Goal: Information Seeking & Learning: Find specific page/section

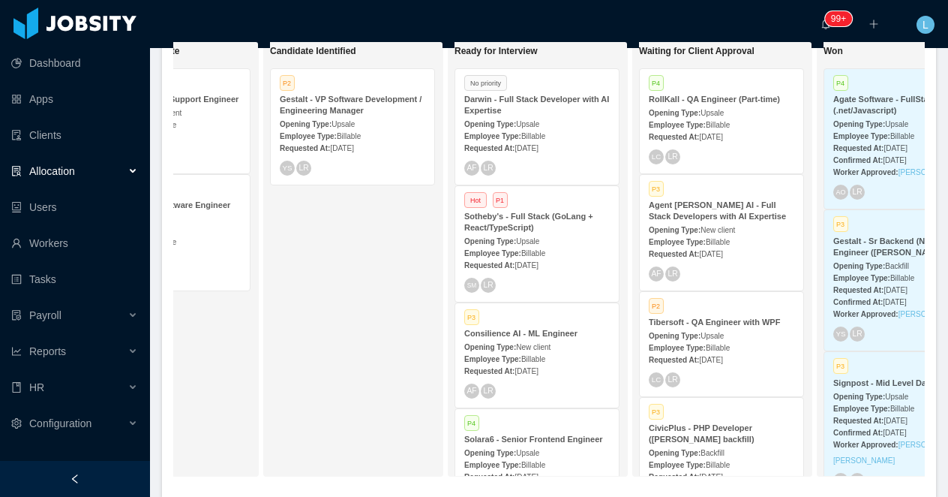
click at [687, 121] on strong "Employee Type:" at bounding box center [677, 125] width 57 height 8
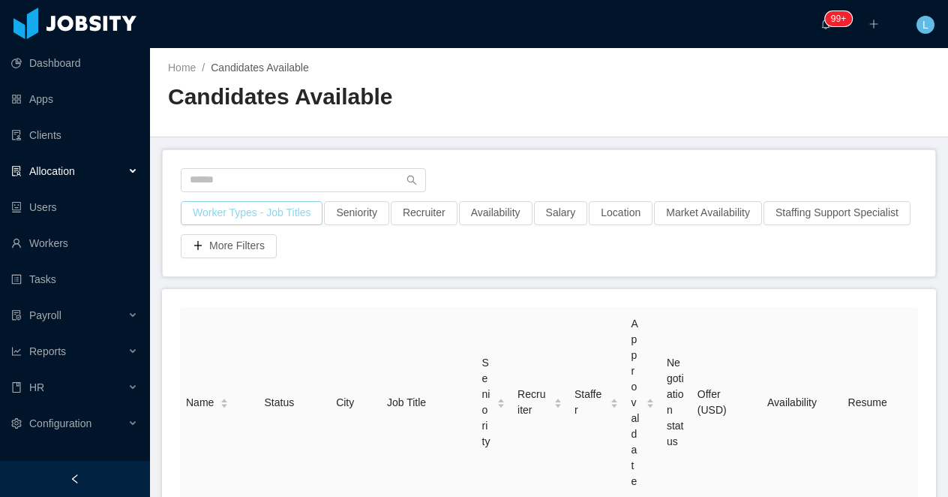
click at [280, 212] on button "Worker Types - Job Titles" at bounding box center [252, 213] width 142 height 24
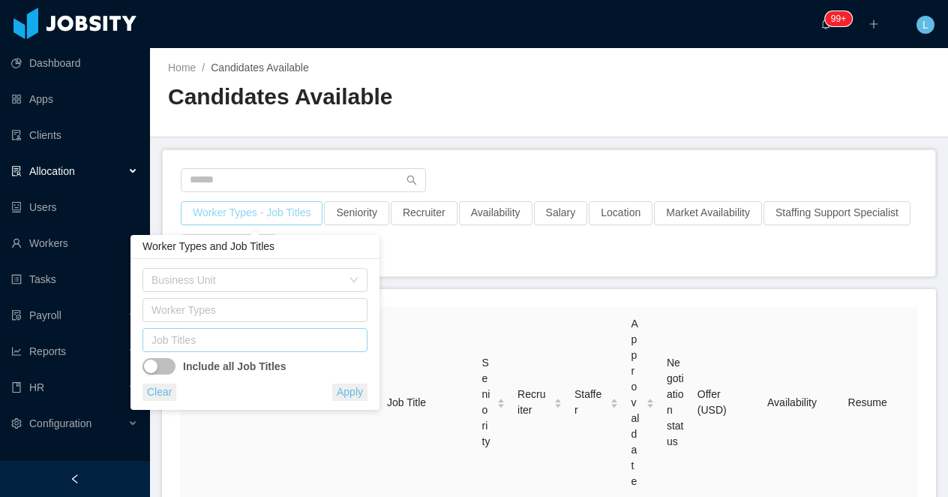
click at [194, 342] on div "Job Titles" at bounding box center [252, 339] width 200 height 15
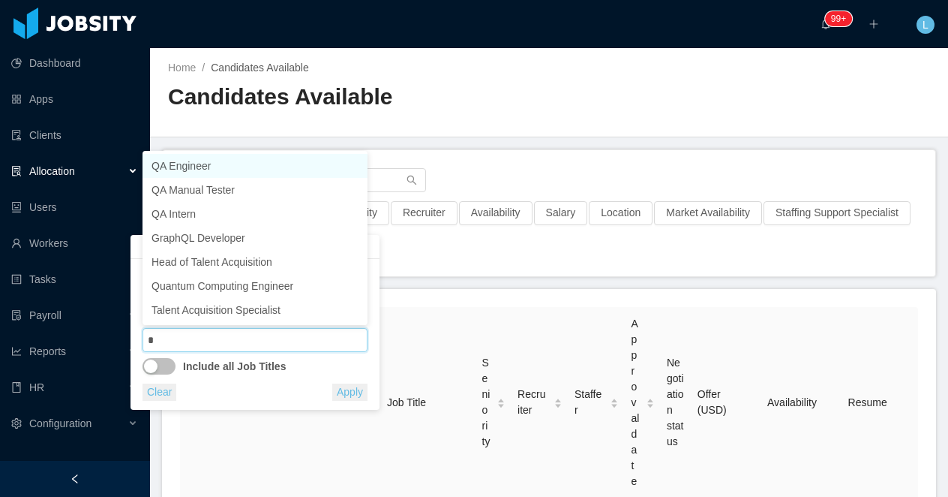
type input "**"
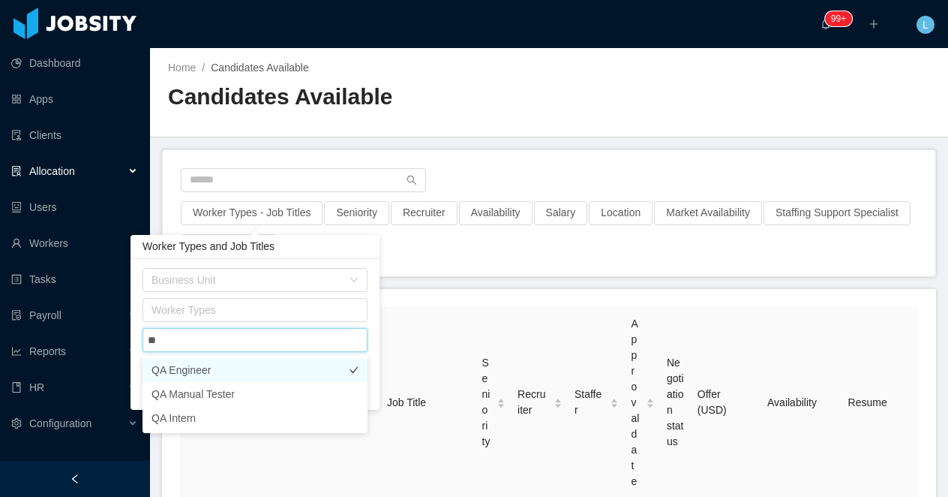
click at [180, 362] on li "QA Engineer" at bounding box center [255, 370] width 225 height 24
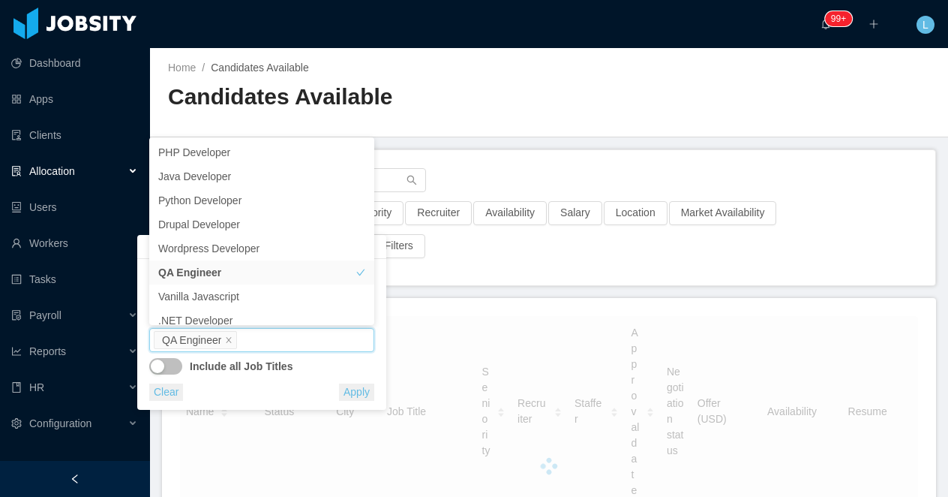
click at [347, 392] on button "Apply" at bounding box center [356, 391] width 35 height 17
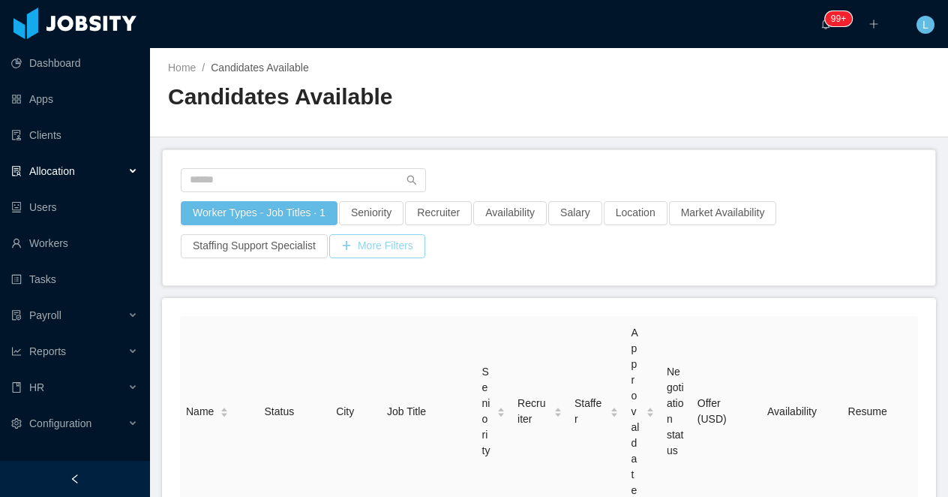
click at [392, 249] on button "More Filters" at bounding box center [377, 246] width 96 height 24
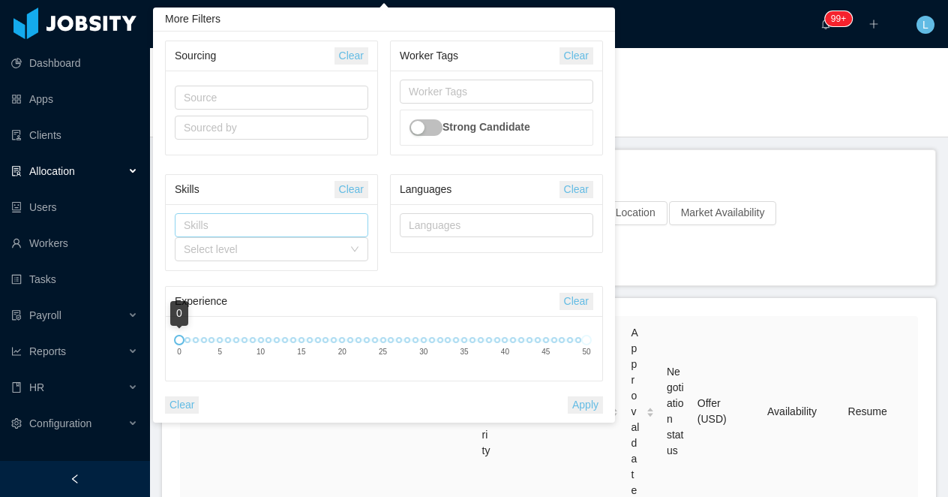
click at [239, 227] on div "Skills" at bounding box center [268, 225] width 169 height 15
type input "*****"
click at [251, 254] on li "Cypress" at bounding box center [272, 255] width 194 height 24
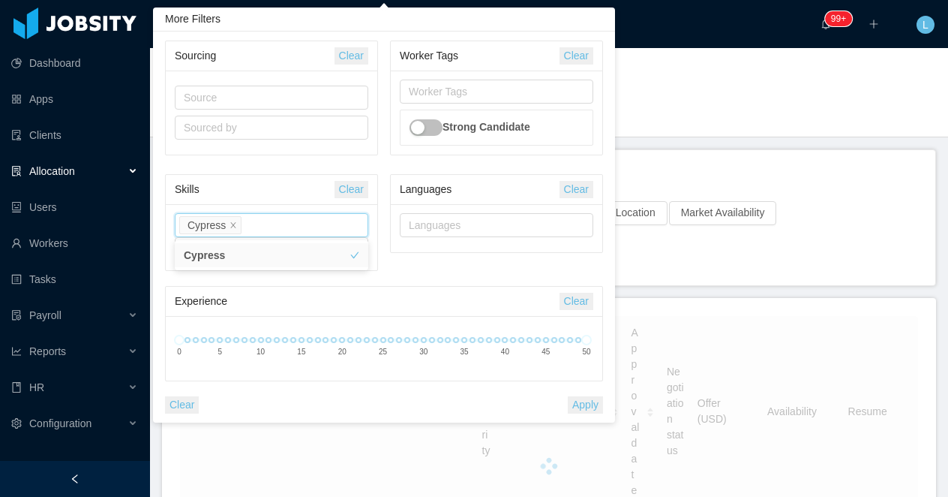
click at [250, 179] on div "Skills" at bounding box center [255, 190] width 160 height 28
click at [239, 257] on div "Select level" at bounding box center [267, 249] width 166 height 23
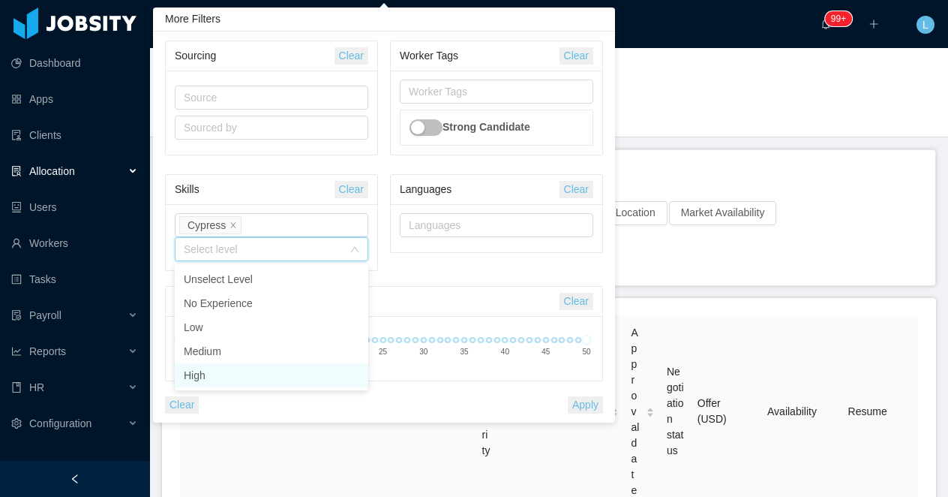
click at [226, 378] on li "High" at bounding box center [272, 375] width 194 height 24
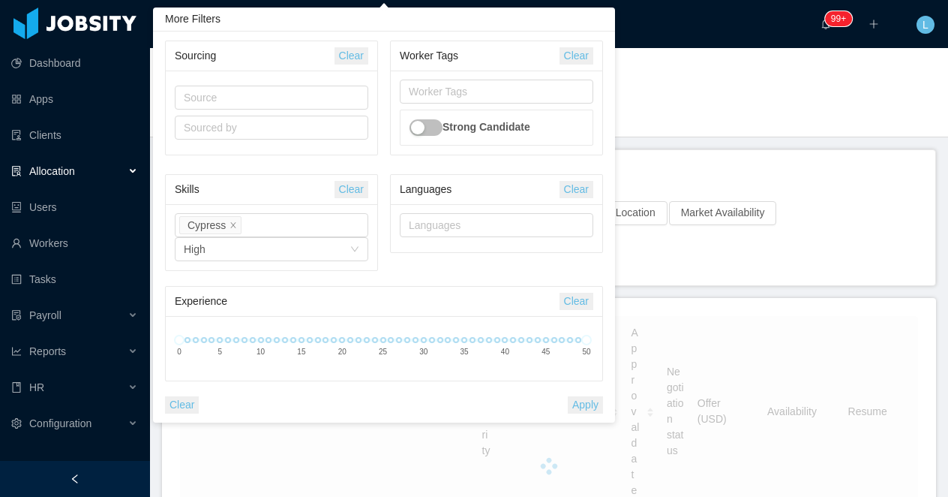
click at [581, 410] on button "Apply" at bounding box center [585, 404] width 35 height 17
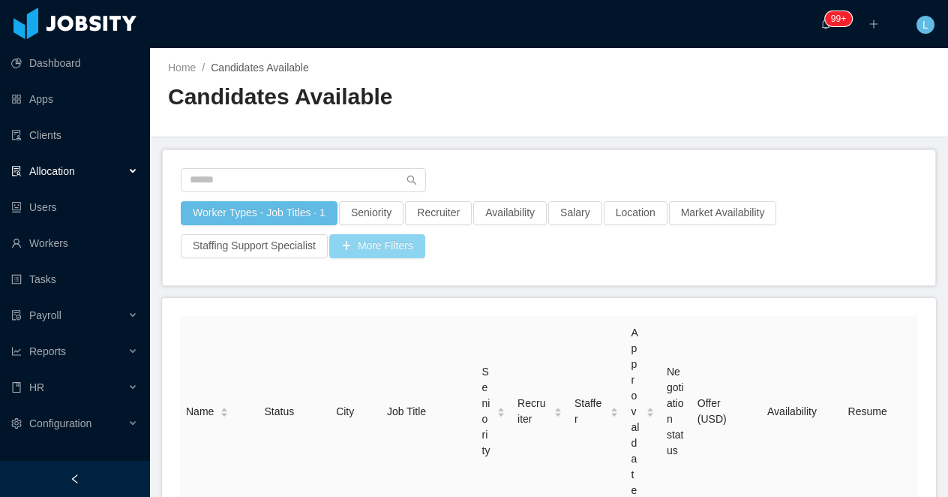
click at [352, 250] on button "More Filters" at bounding box center [377, 246] width 96 height 24
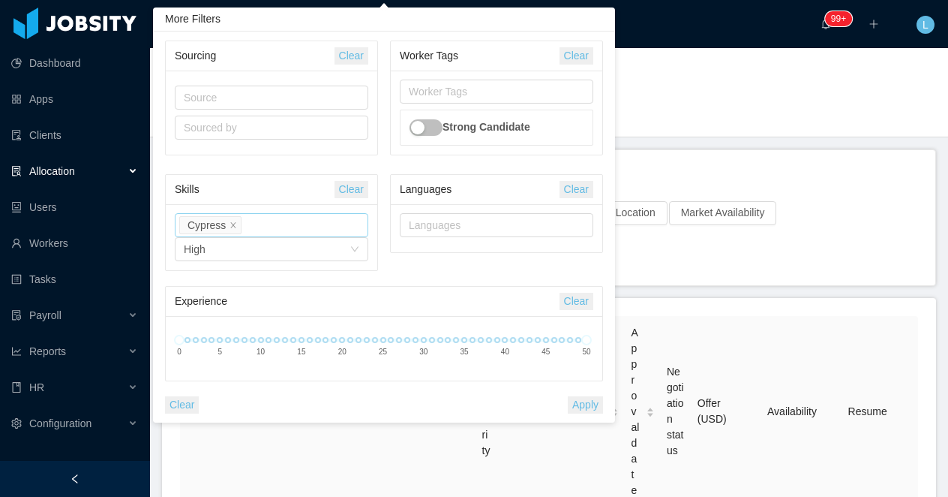
click at [277, 231] on div "Skills Cypress" at bounding box center [269, 225] width 180 height 23
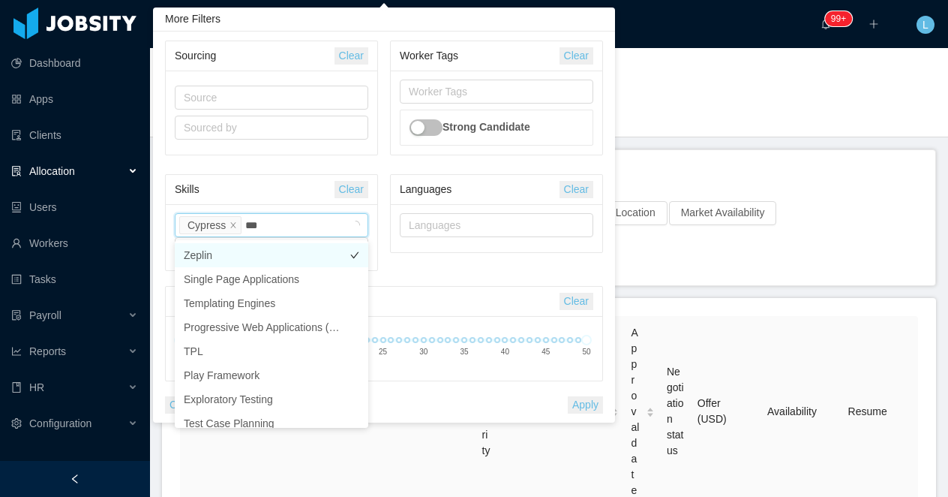
type input "****"
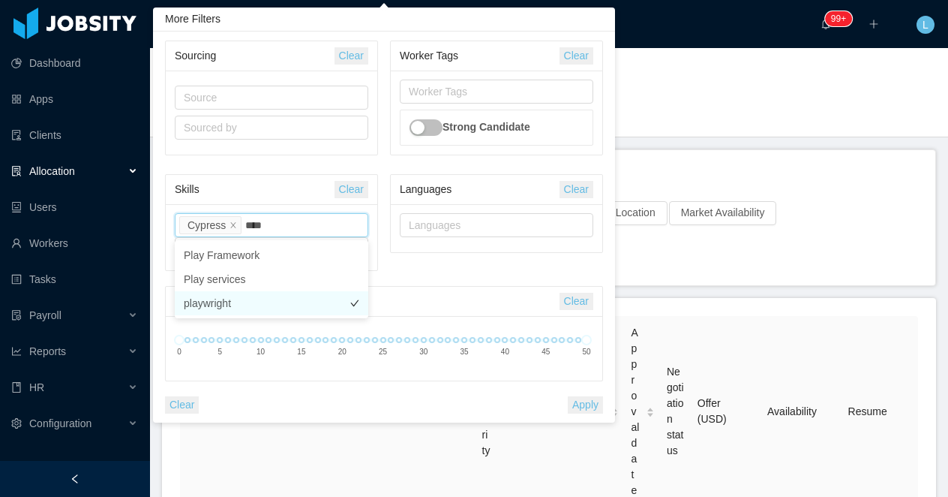
click at [260, 305] on li "playwright" at bounding box center [272, 303] width 194 height 24
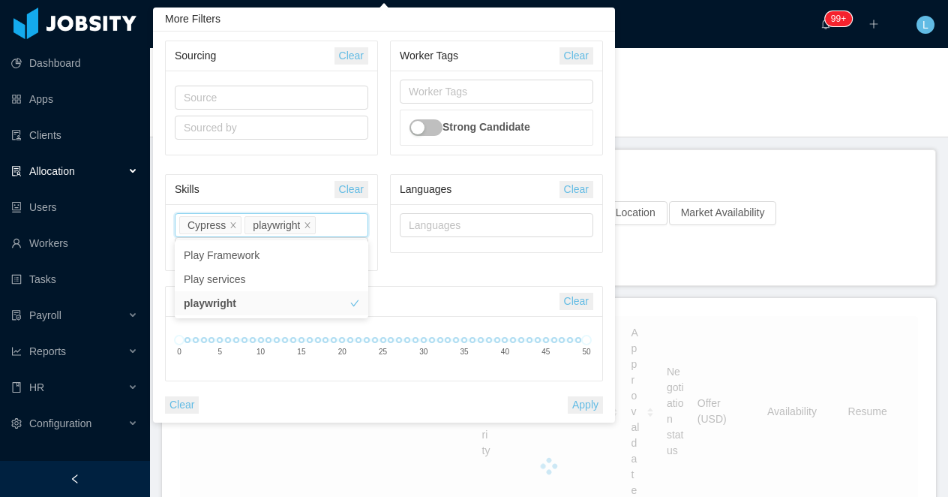
click at [585, 409] on button "Apply" at bounding box center [585, 404] width 35 height 17
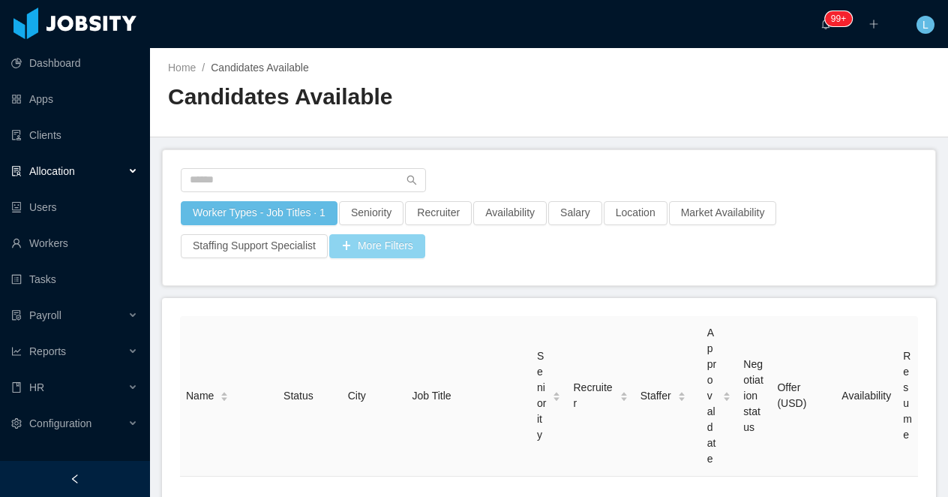
click at [384, 243] on button "More Filters" at bounding box center [377, 246] width 96 height 24
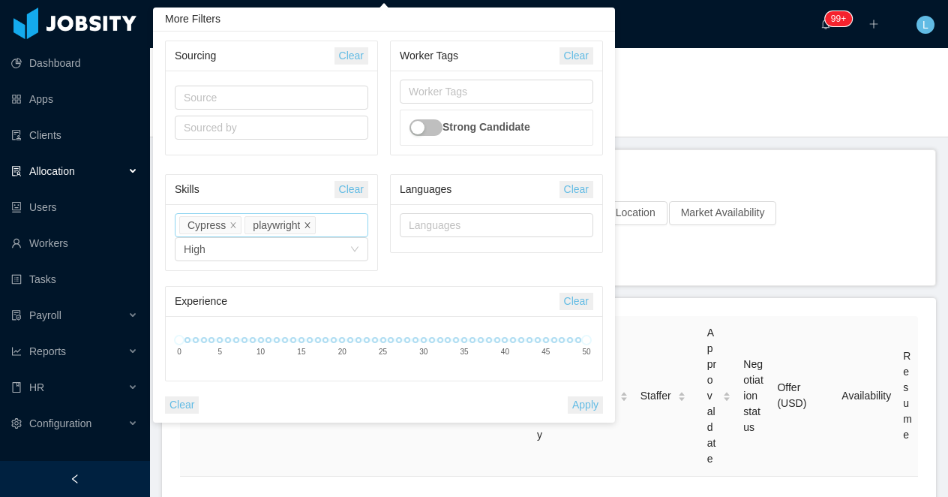
click at [309, 224] on icon "icon: close" at bounding box center [308, 225] width 8 height 8
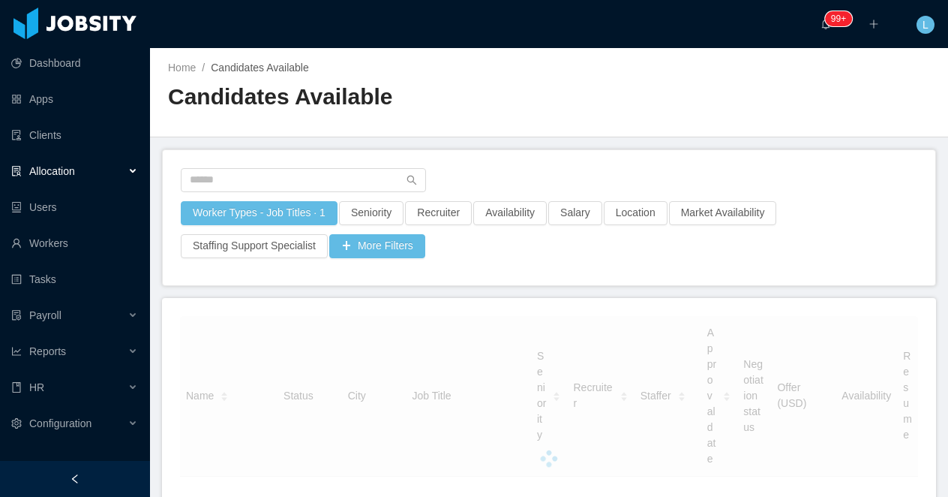
click at [750, 125] on div "Home / Candidates Available / Candidates Available" at bounding box center [549, 92] width 798 height 89
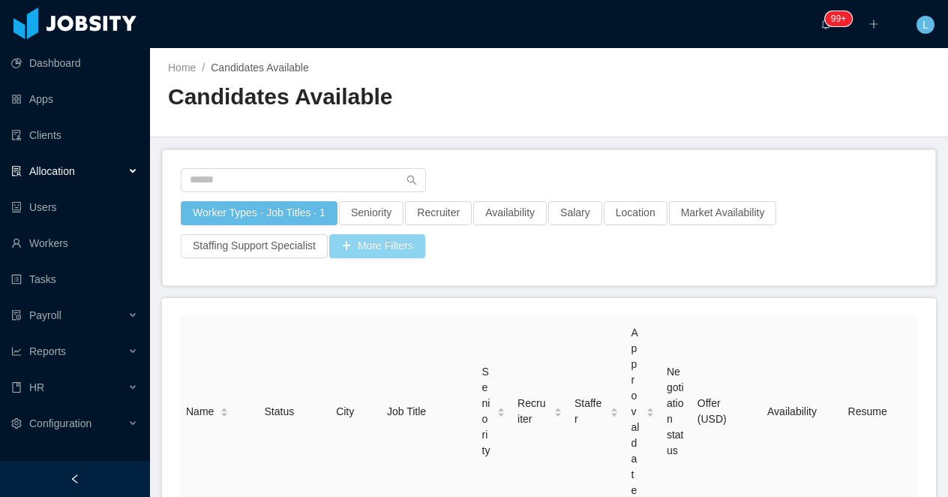
click at [353, 245] on button "More Filters" at bounding box center [377, 246] width 96 height 24
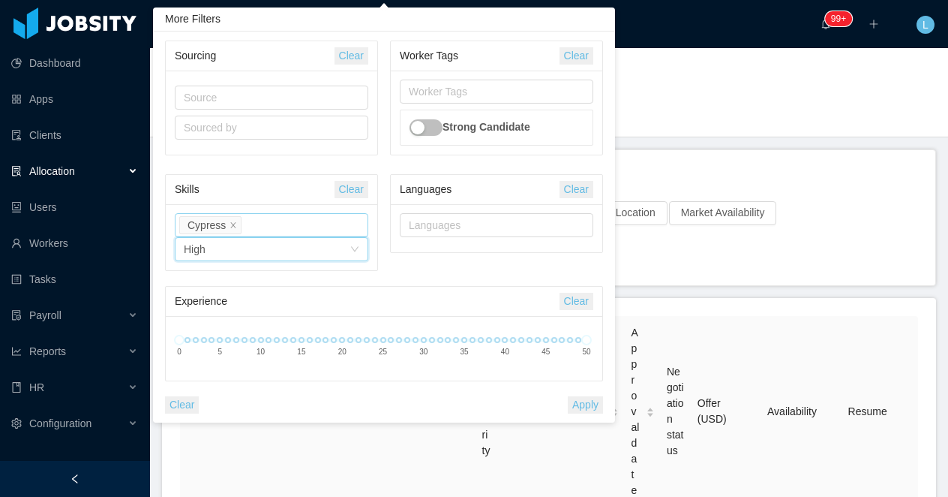
click at [233, 250] on div "Select level High" at bounding box center [267, 249] width 166 height 23
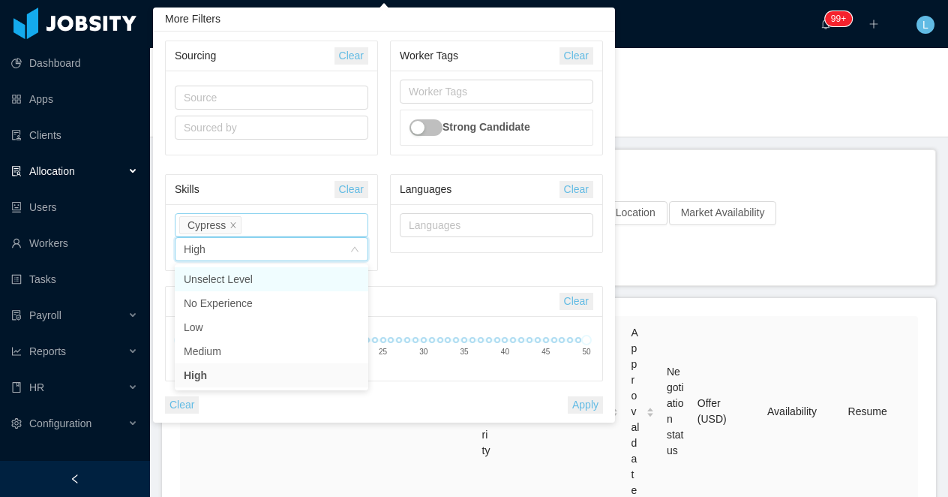
click at [234, 284] on li "Unselect Level" at bounding box center [272, 279] width 194 height 24
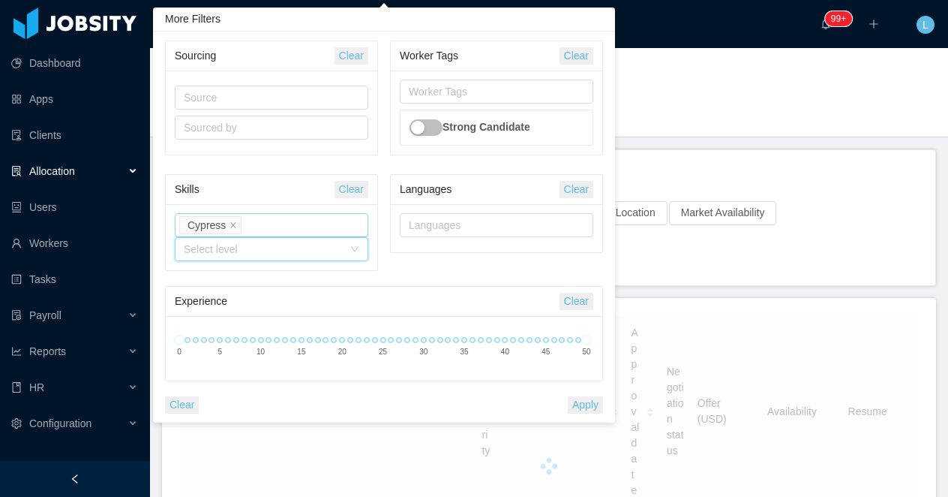
click at [284, 219] on div "Skills Cypress" at bounding box center [269, 225] width 180 height 23
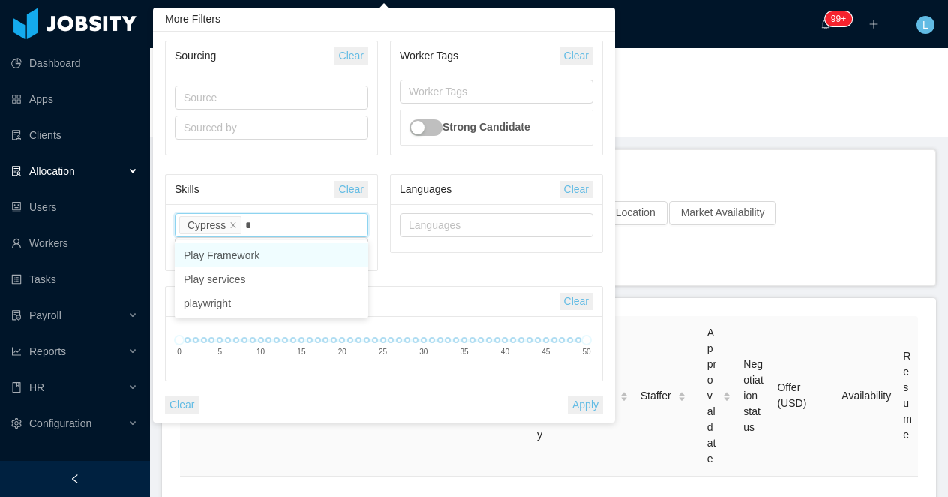
type input "**"
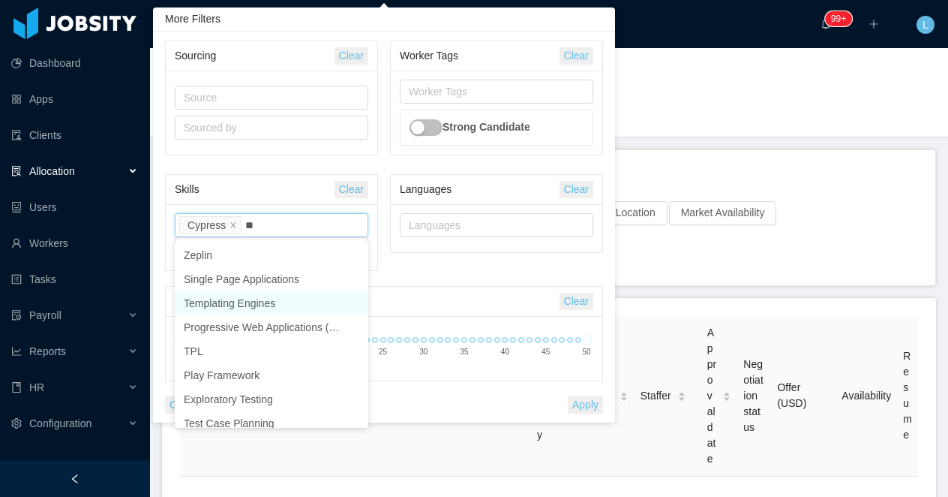
click at [242, 307] on li "Templating Engines" at bounding box center [272, 303] width 194 height 24
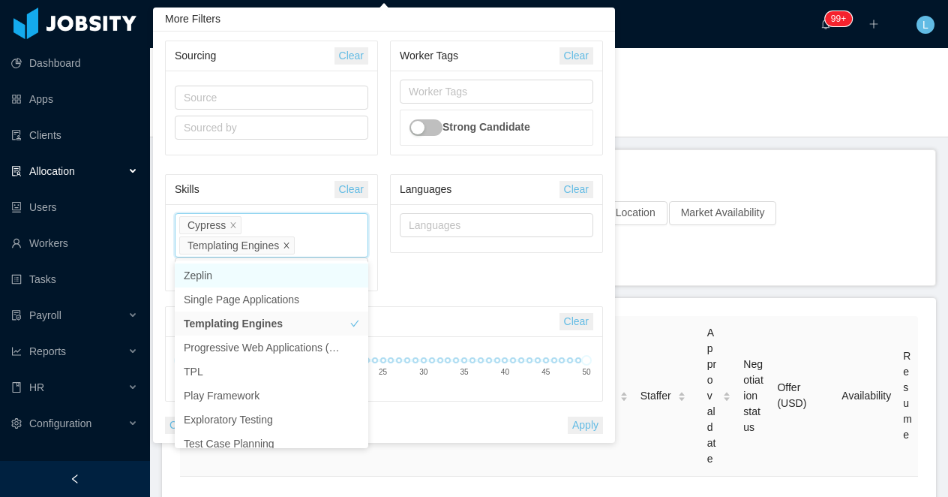
click at [290, 245] on icon "icon: close" at bounding box center [287, 246] width 8 height 8
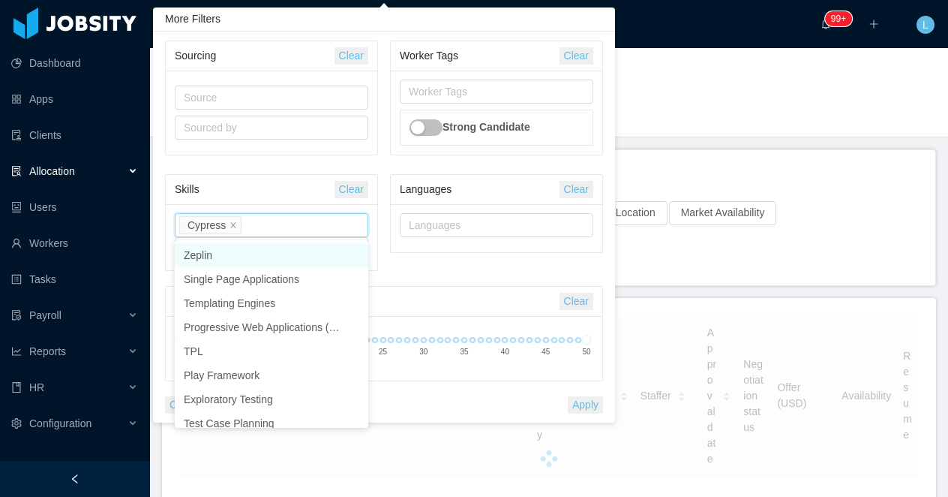
click at [295, 235] on div "Skills Cypress" at bounding box center [269, 225] width 180 height 23
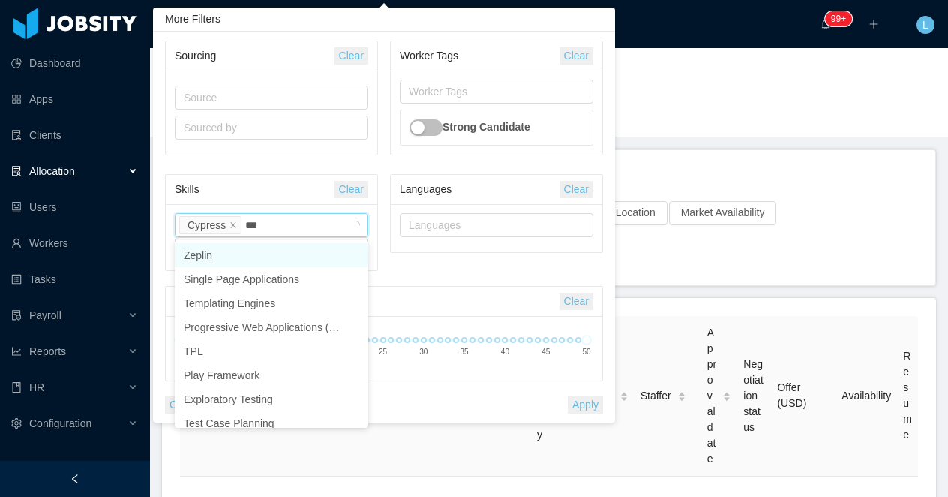
type input "****"
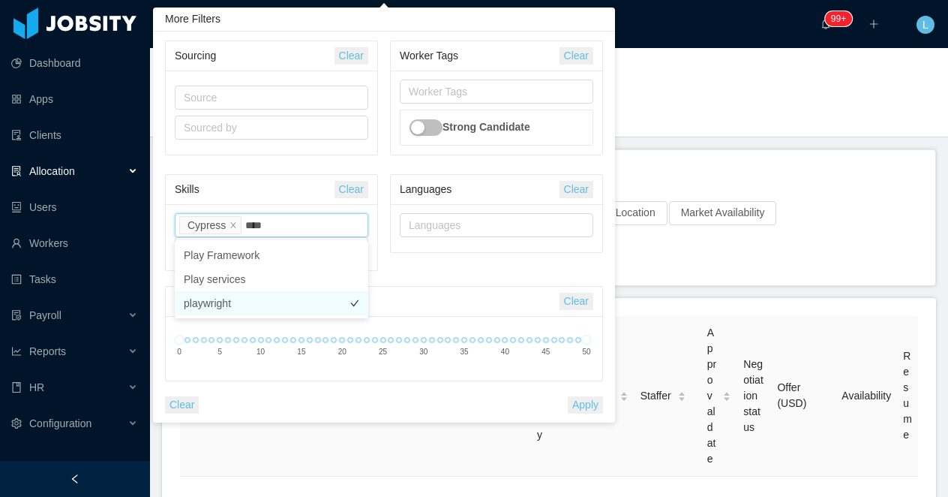
drag, startPoint x: 268, startPoint y: 254, endPoint x: 256, endPoint y: 302, distance: 48.8
click at [256, 302] on ul "Play Framework Play services playwright" at bounding box center [272, 279] width 194 height 78
click at [256, 302] on li "playwright" at bounding box center [272, 303] width 194 height 24
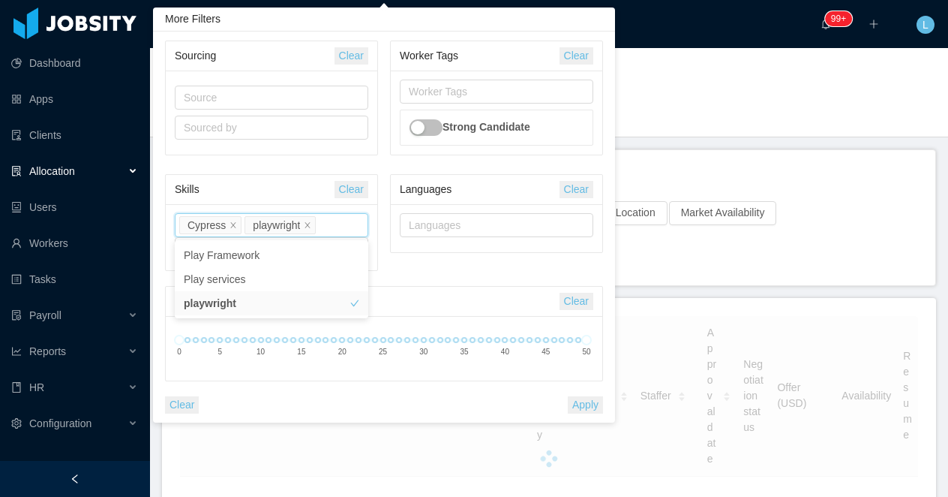
click at [583, 407] on button "Apply" at bounding box center [585, 404] width 35 height 17
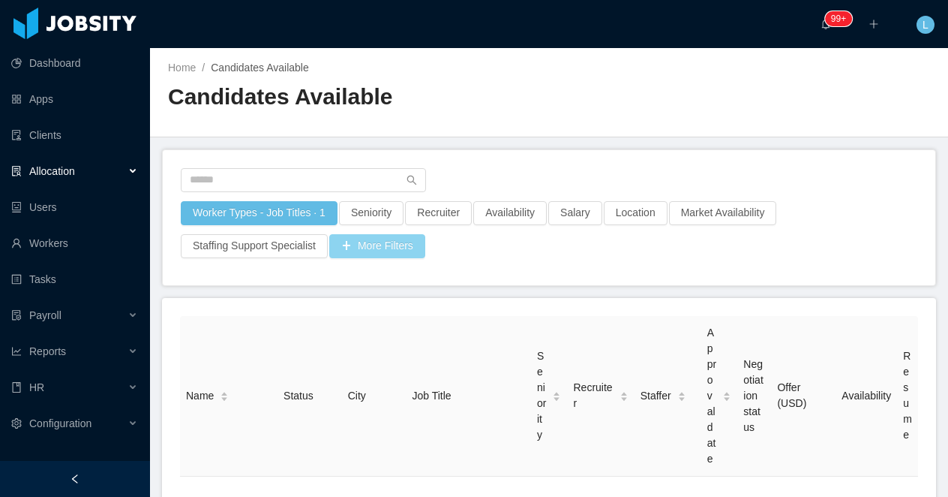
click at [372, 246] on button "More Filters" at bounding box center [377, 246] width 96 height 24
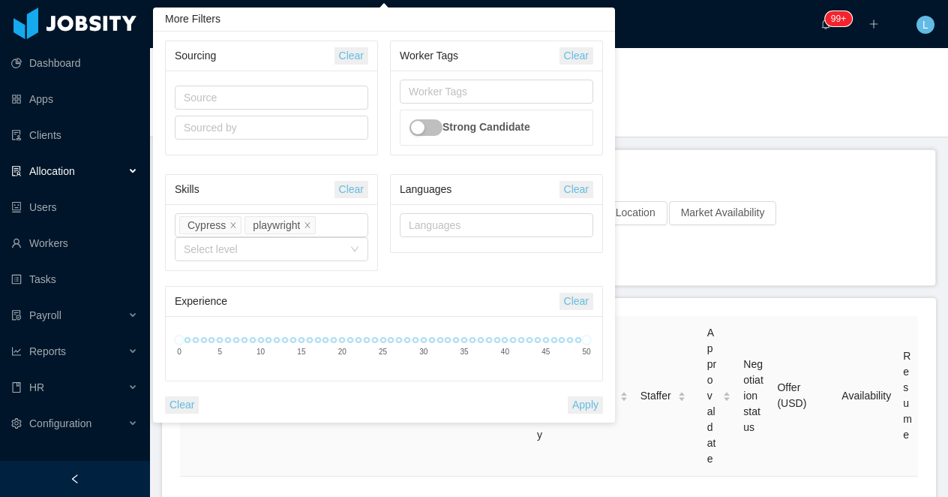
click at [586, 402] on button "Apply" at bounding box center [585, 404] width 35 height 17
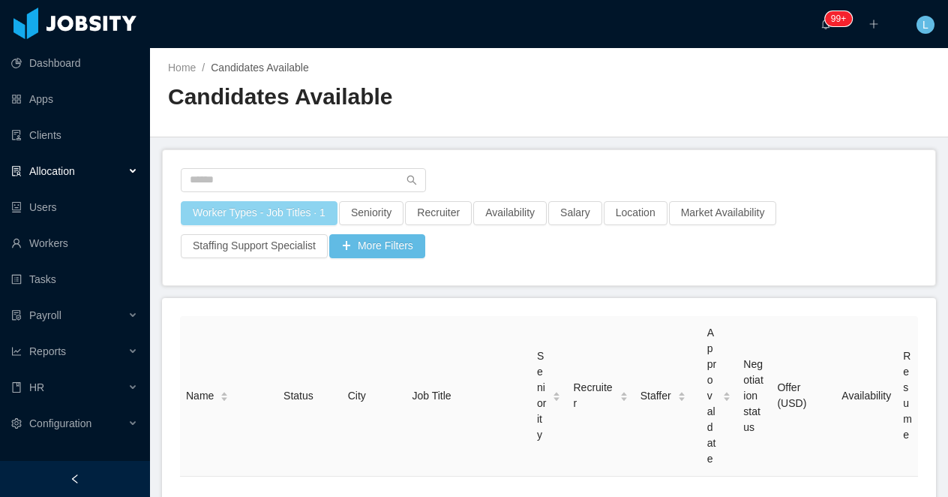
click at [302, 209] on button "Worker Types - Job Titles · 1" at bounding box center [259, 213] width 157 height 24
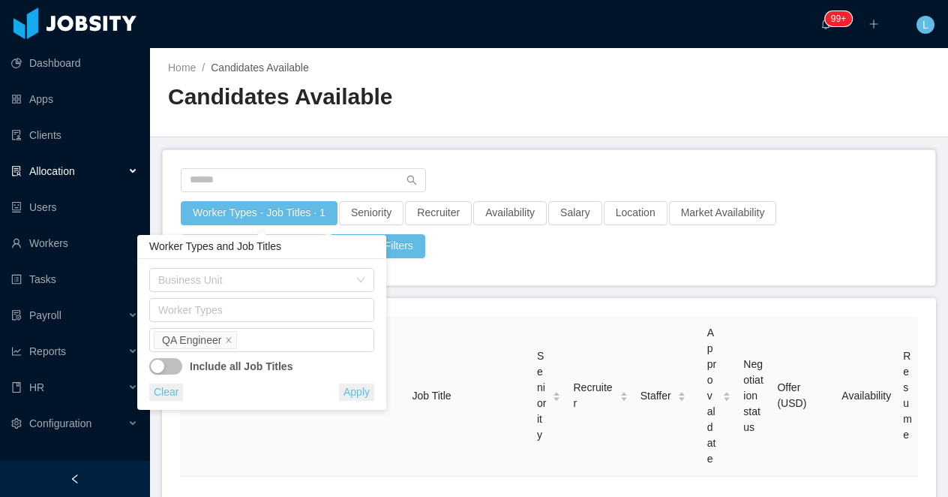
click at [407, 258] on div "More Filters" at bounding box center [378, 250] width 98 height 33
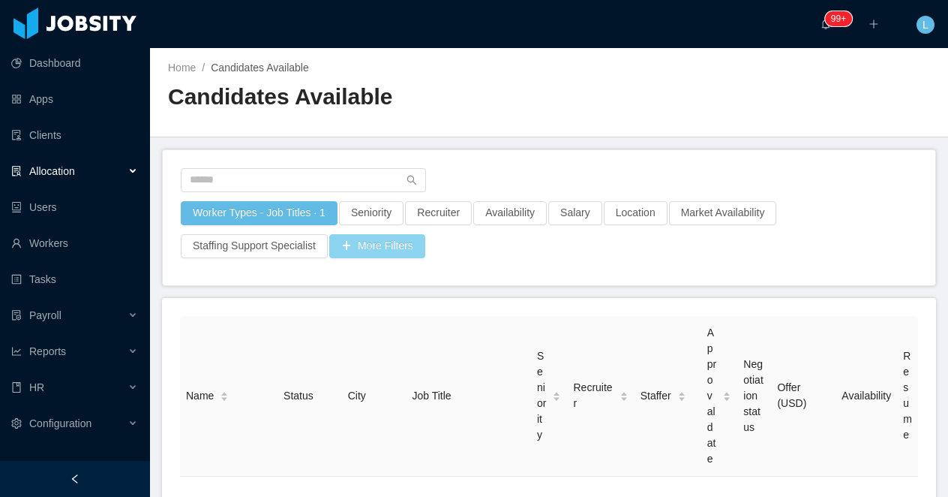
click at [404, 249] on button "More Filters" at bounding box center [377, 246] width 96 height 24
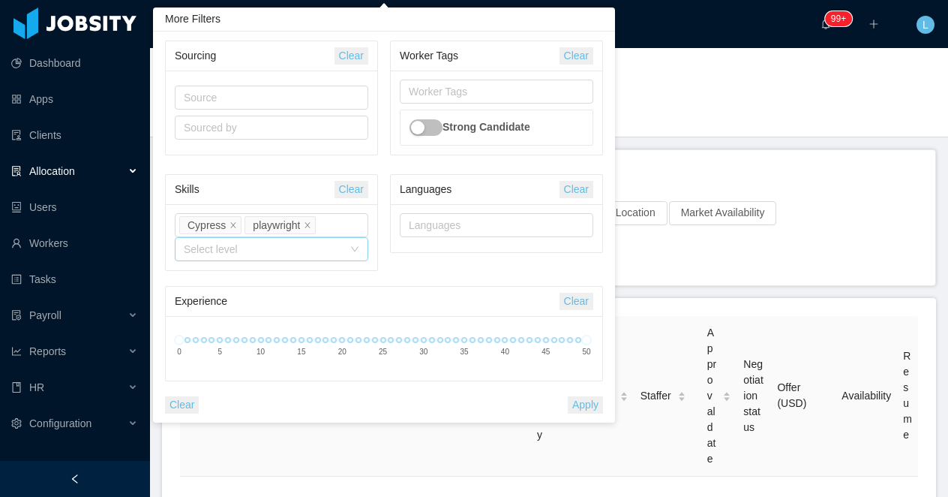
click at [251, 251] on div "Select level" at bounding box center [263, 249] width 159 height 15
click at [233, 227] on icon "icon: close" at bounding box center [233, 224] width 5 height 5
click at [181, 407] on button "Clear" at bounding box center [182, 404] width 34 height 17
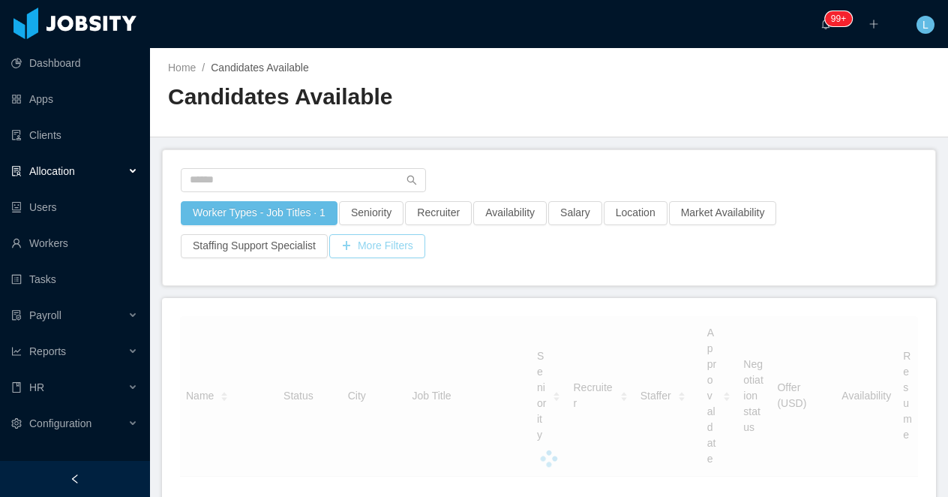
click at [370, 246] on button "More Filters" at bounding box center [377, 246] width 96 height 24
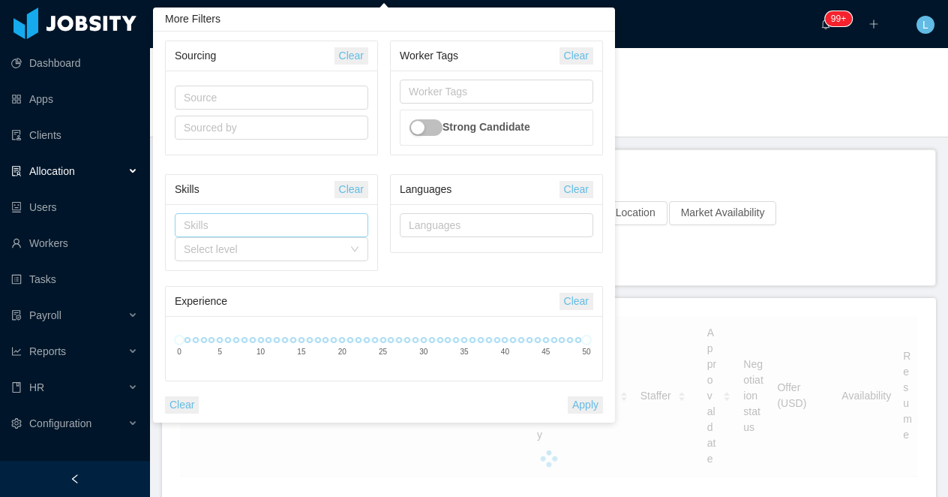
click at [226, 228] on div "Skills" at bounding box center [268, 225] width 169 height 15
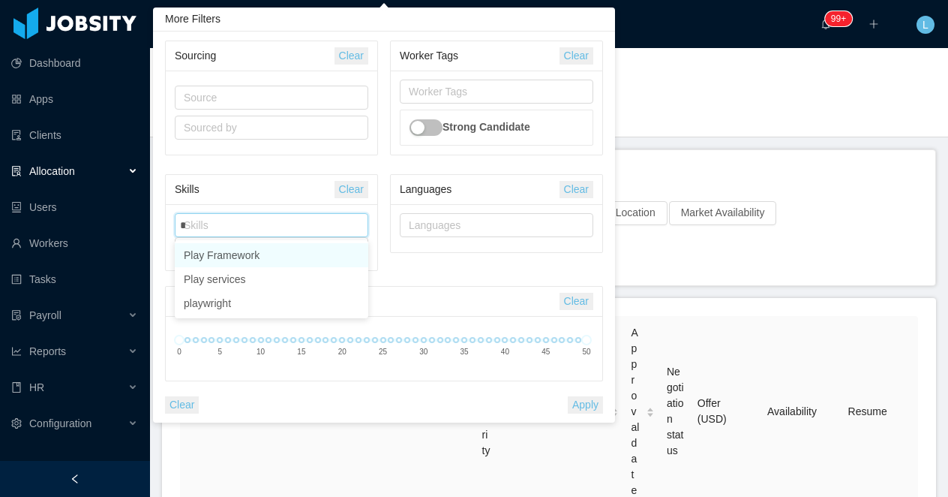
type input "**"
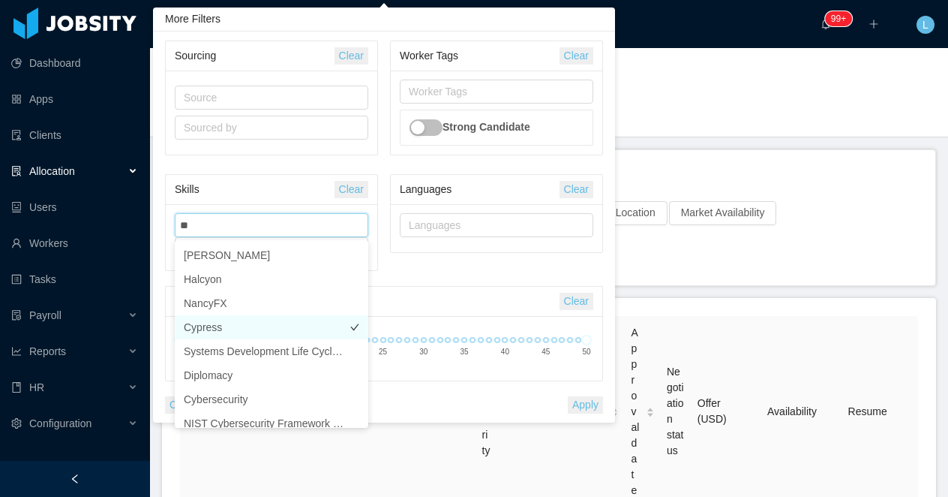
click at [213, 325] on li "Cypress" at bounding box center [272, 327] width 194 height 24
type input "****"
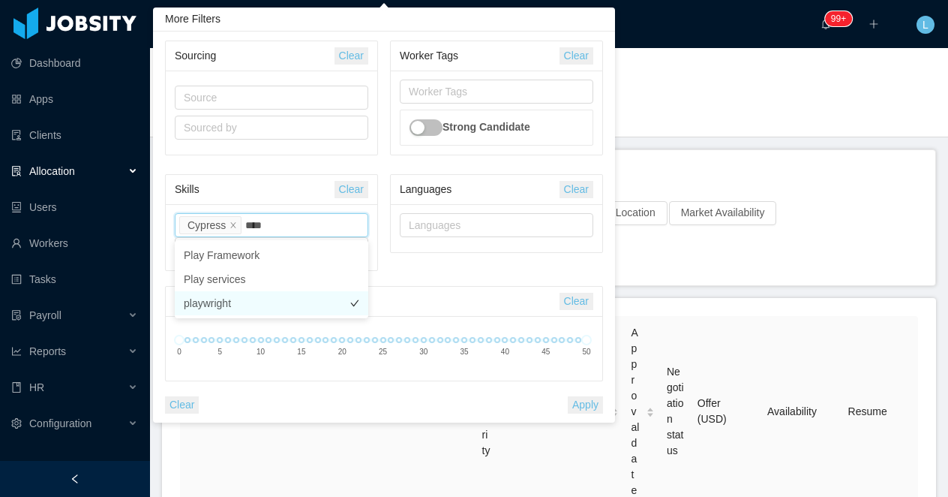
click at [216, 306] on li "playwright" at bounding box center [272, 303] width 194 height 24
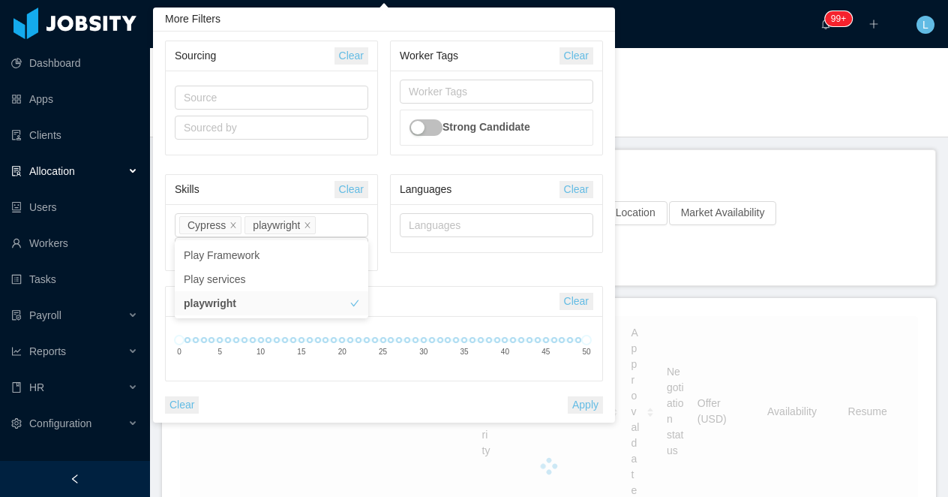
click at [588, 408] on button "Apply" at bounding box center [585, 404] width 35 height 17
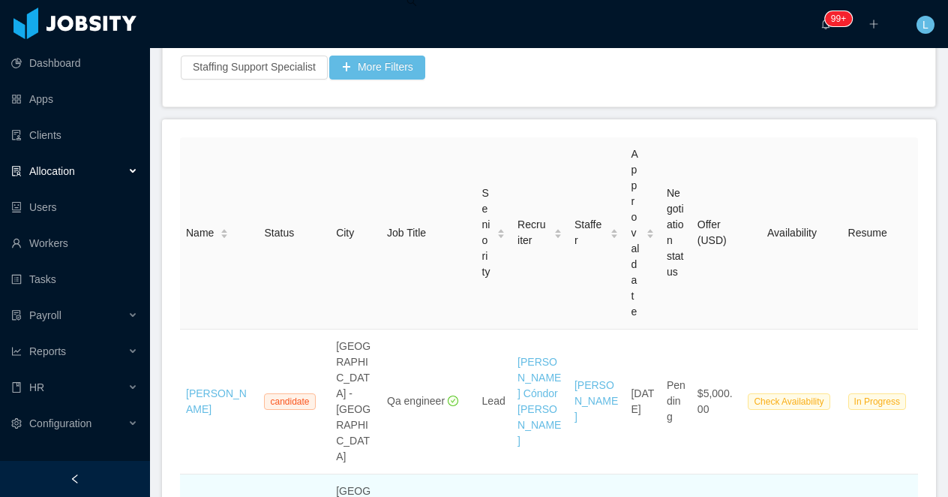
scroll to position [50, 0]
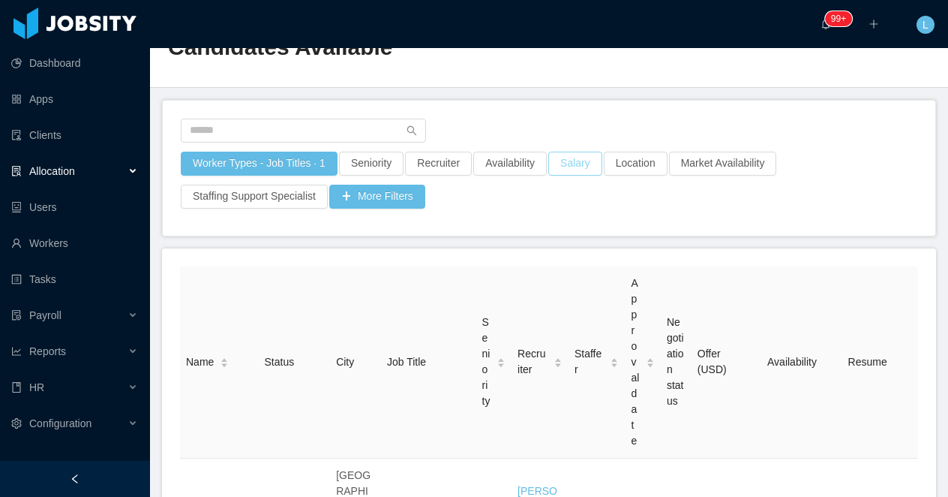
click at [570, 158] on button "Salary" at bounding box center [575, 164] width 54 height 24
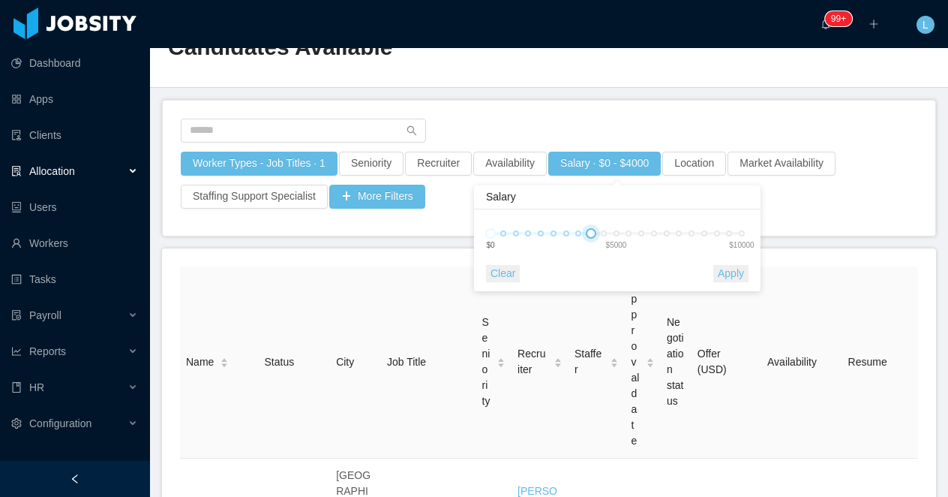
drag, startPoint x: 711, startPoint y: 237, endPoint x: 586, endPoint y: 238, distance: 124.6
click at [586, 238] on div "$0 $5000 $10000" at bounding box center [612, 239] width 266 height 56
click at [734, 275] on button "Apply" at bounding box center [731, 273] width 35 height 17
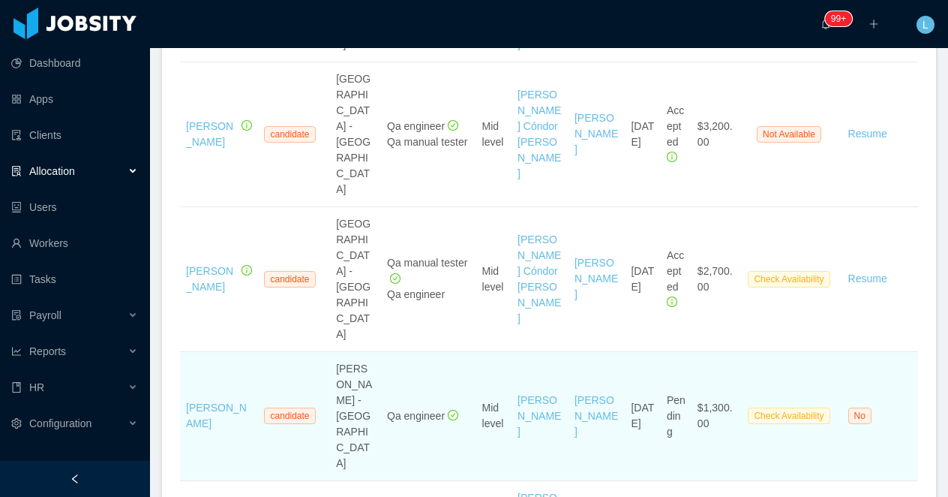
scroll to position [446, 0]
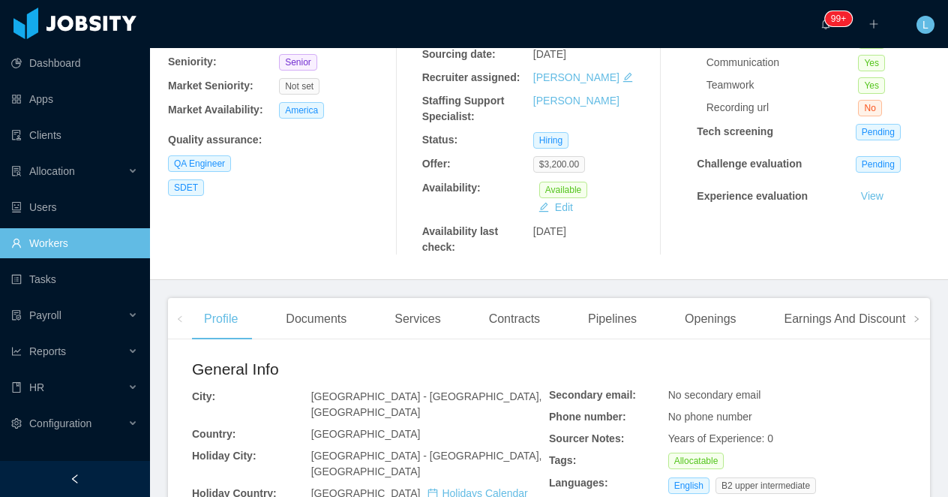
scroll to position [359, 0]
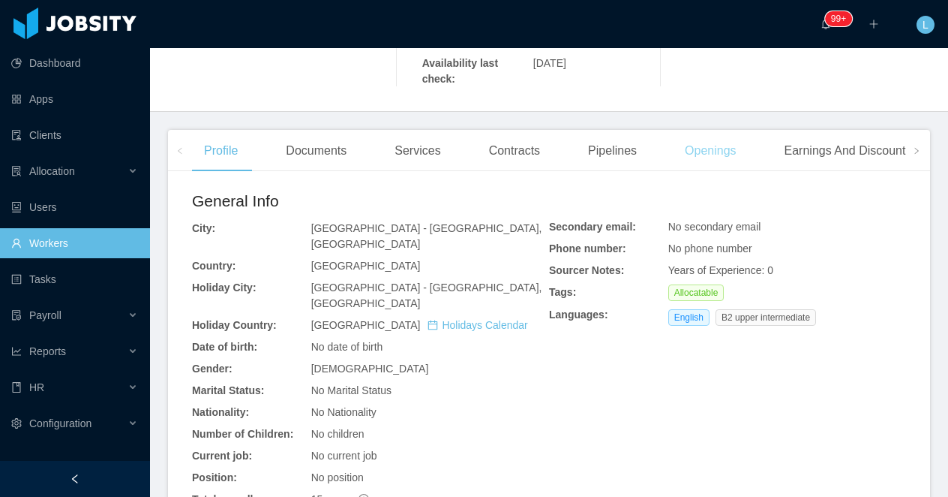
click at [702, 166] on div "Openings" at bounding box center [711, 151] width 76 height 42
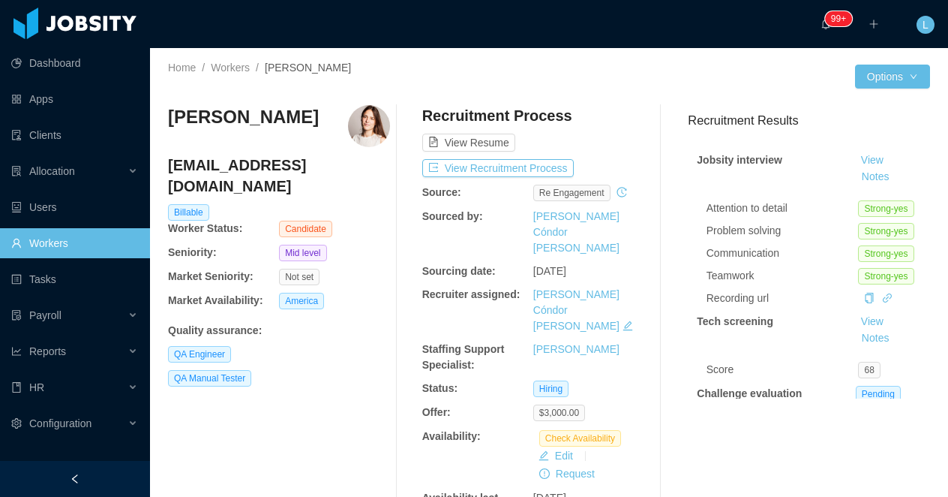
click at [296, 119] on h3 "Carolina Bernasconi" at bounding box center [243, 117] width 151 height 24
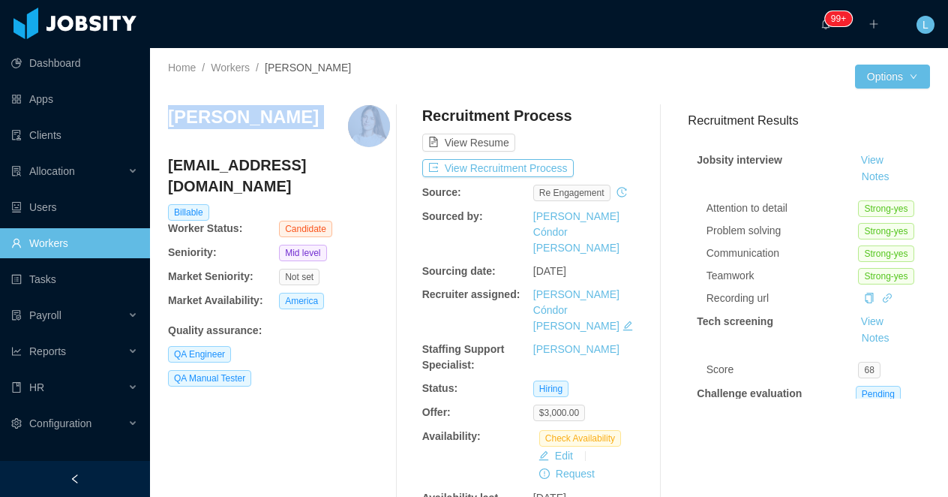
click at [296, 119] on h3 "Carolina Bernasconi" at bounding box center [243, 117] width 151 height 24
copy h3 "Carolina Bernasconi"
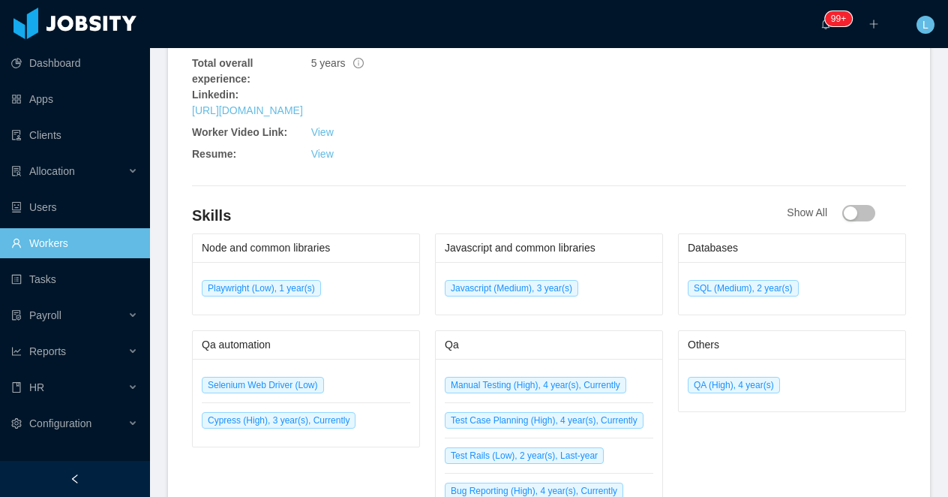
scroll to position [928, 0]
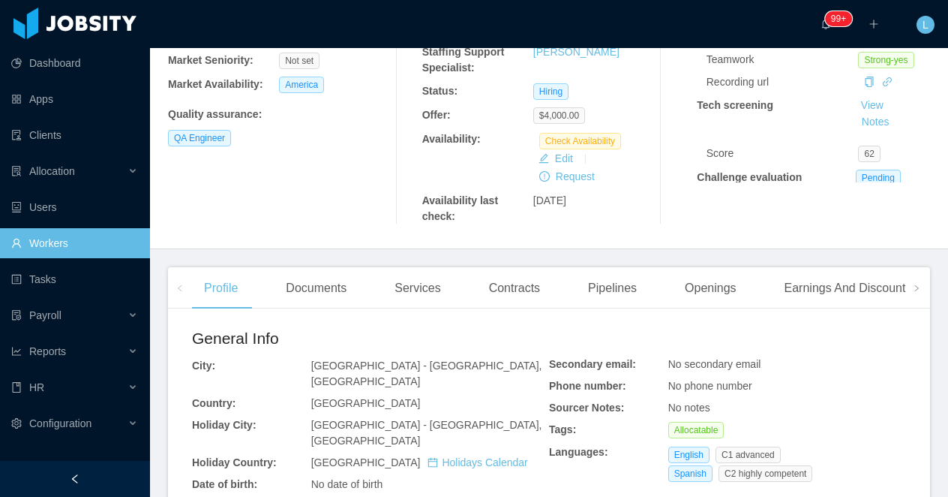
scroll to position [5, 0]
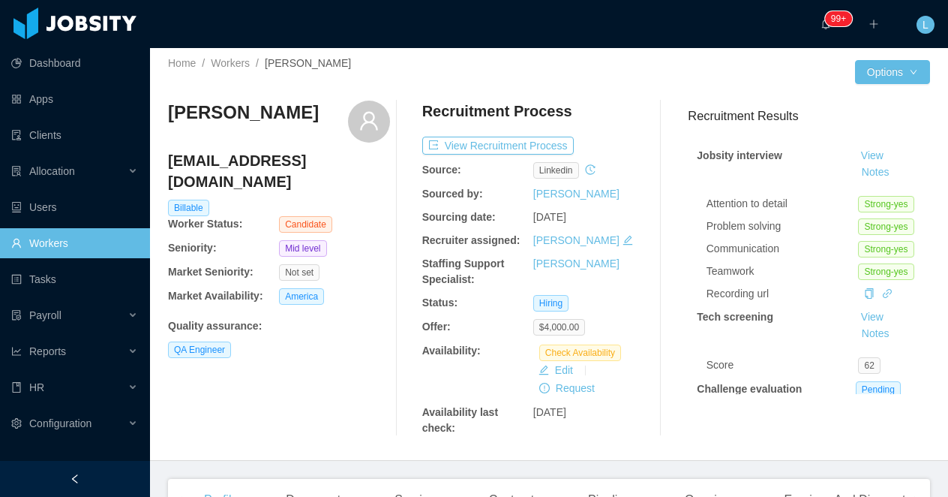
click at [248, 104] on h3 "[PERSON_NAME]" at bounding box center [243, 113] width 151 height 24
copy div "[PERSON_NAME]"
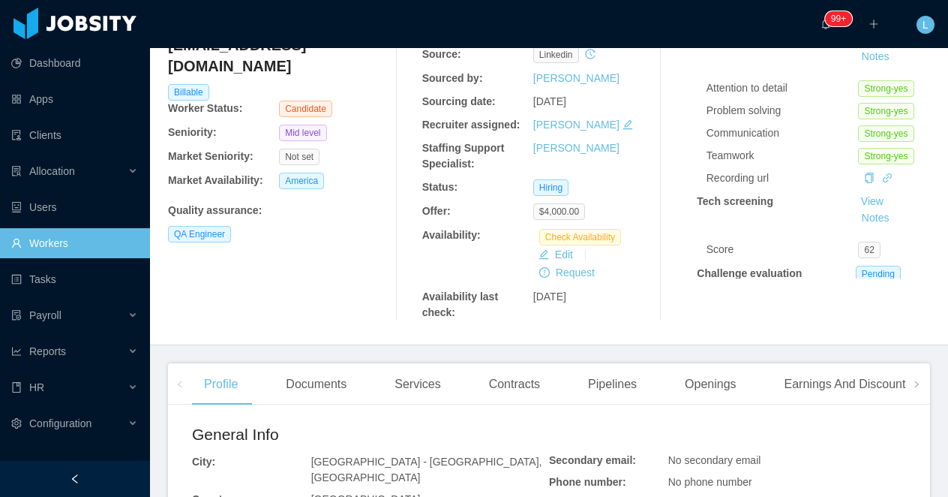
scroll to position [0, 0]
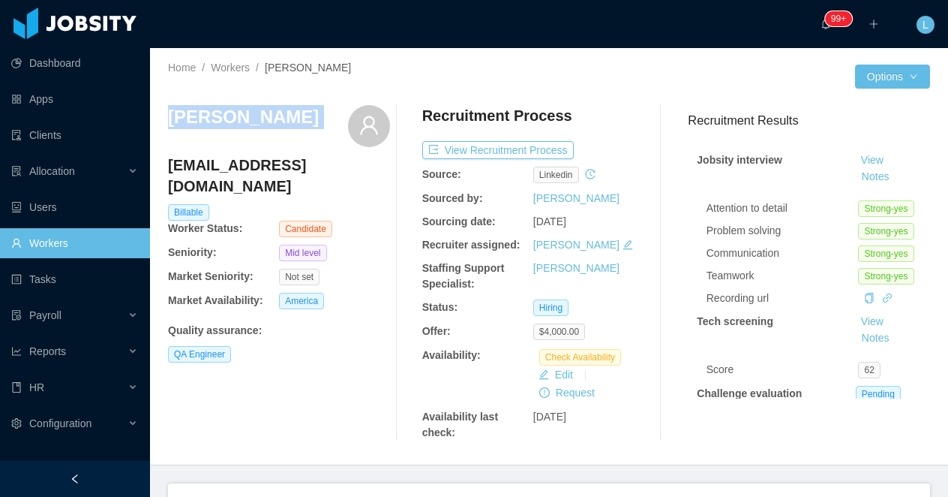
copy div "[PERSON_NAME]"
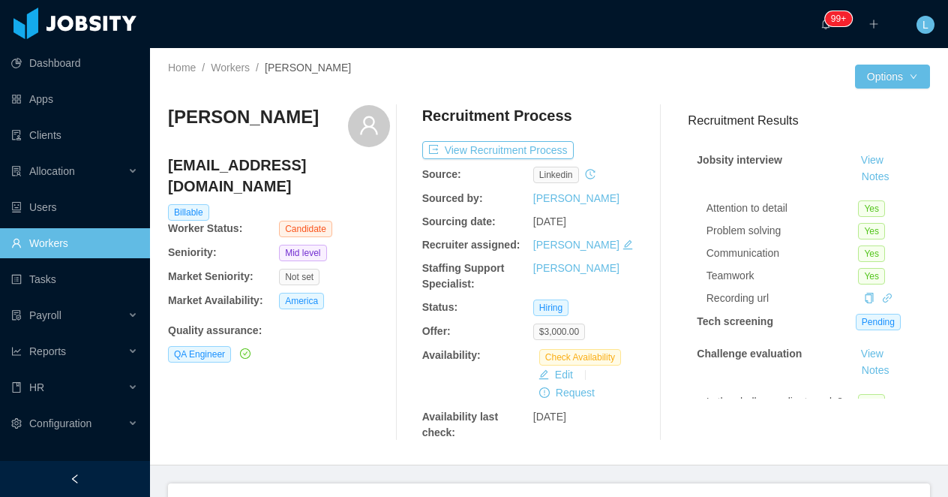
click at [228, 125] on h3 "[PERSON_NAME]" at bounding box center [243, 117] width 151 height 24
copy div "[PERSON_NAME]"
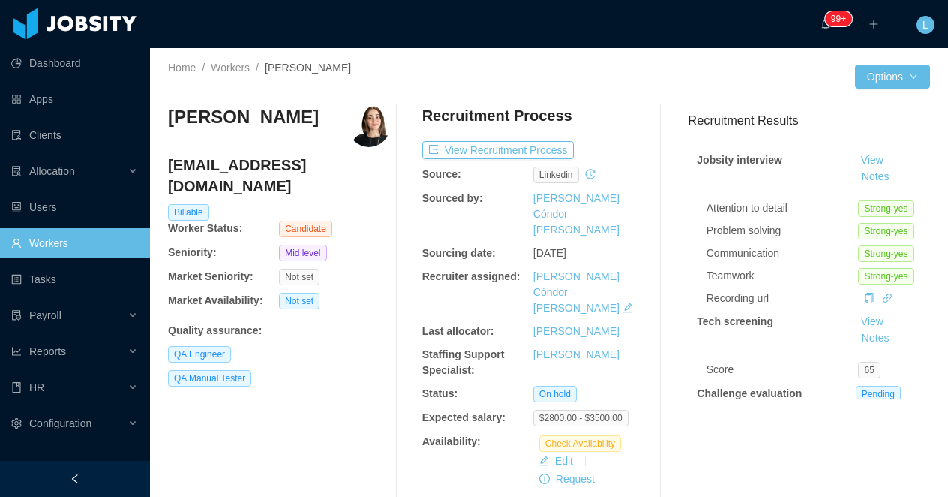
click at [244, 119] on h3 "[PERSON_NAME]" at bounding box center [243, 117] width 151 height 24
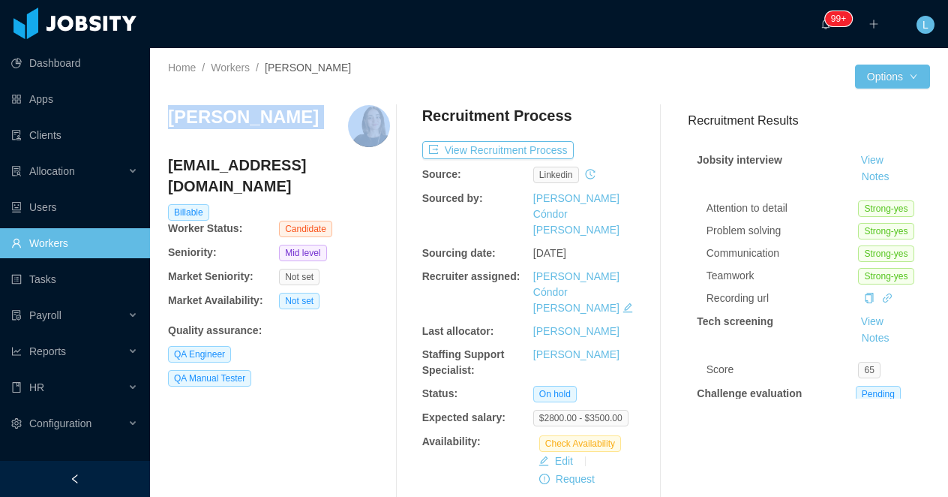
click at [244, 119] on h3 "[PERSON_NAME]" at bounding box center [243, 117] width 151 height 24
copy h3 "[PERSON_NAME]"
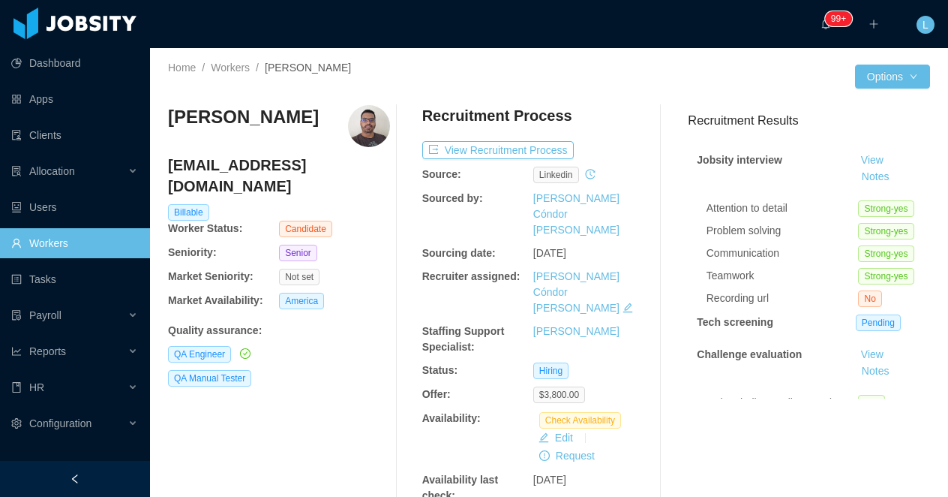
click at [248, 122] on h3 "Paulo Santos" at bounding box center [243, 117] width 151 height 24
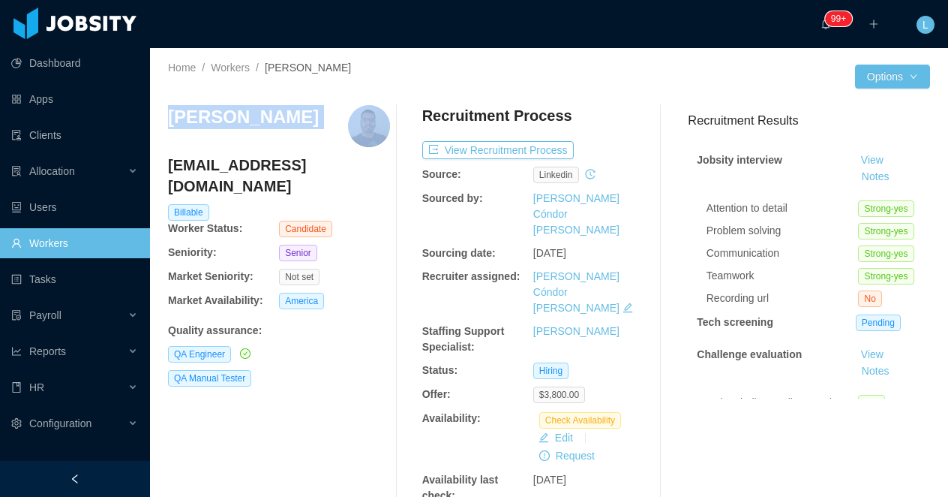
click at [248, 122] on h3 "Paulo Santos" at bounding box center [243, 117] width 151 height 24
copy h3 "[PERSON_NAME]"
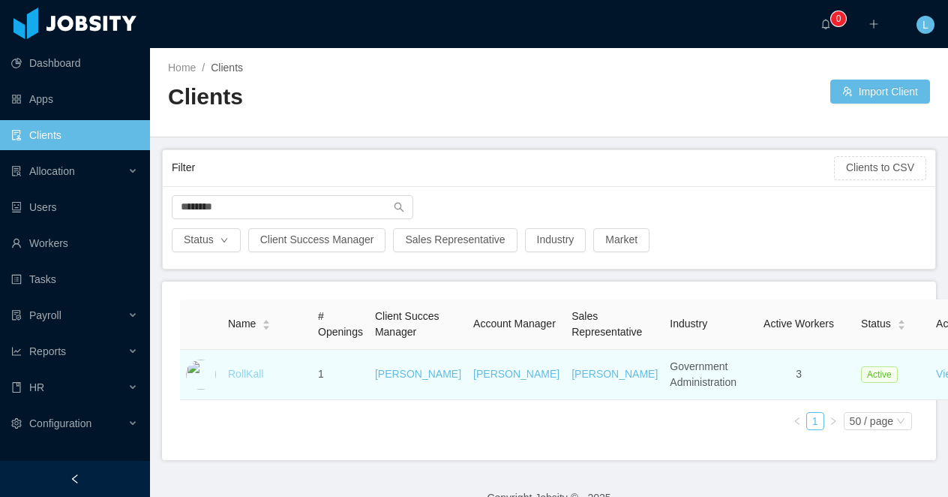
click at [236, 380] on link "RollKall" at bounding box center [245, 374] width 35 height 12
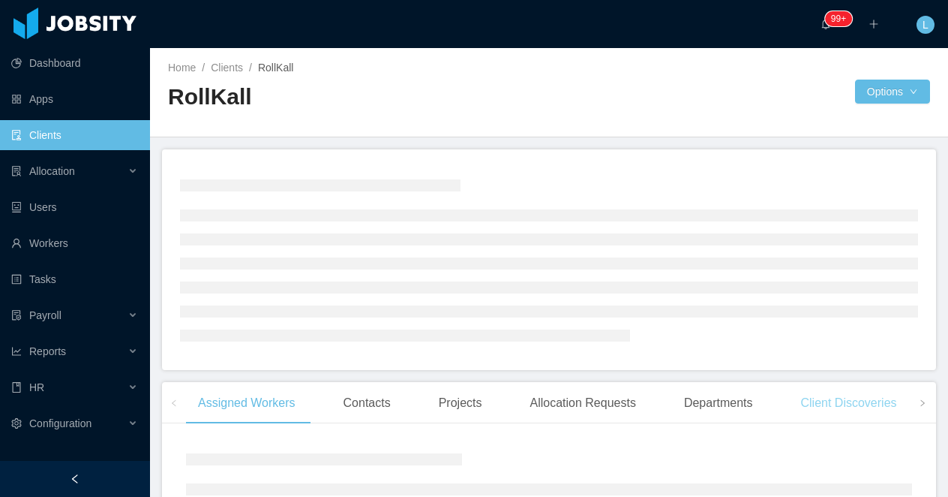
click at [814, 401] on div "Client Discoveries" at bounding box center [849, 403] width 120 height 42
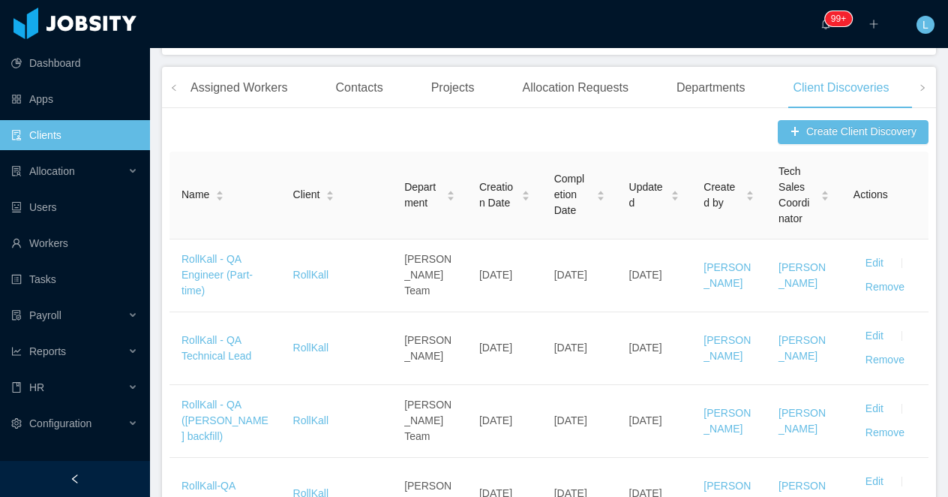
scroll to position [484, 0]
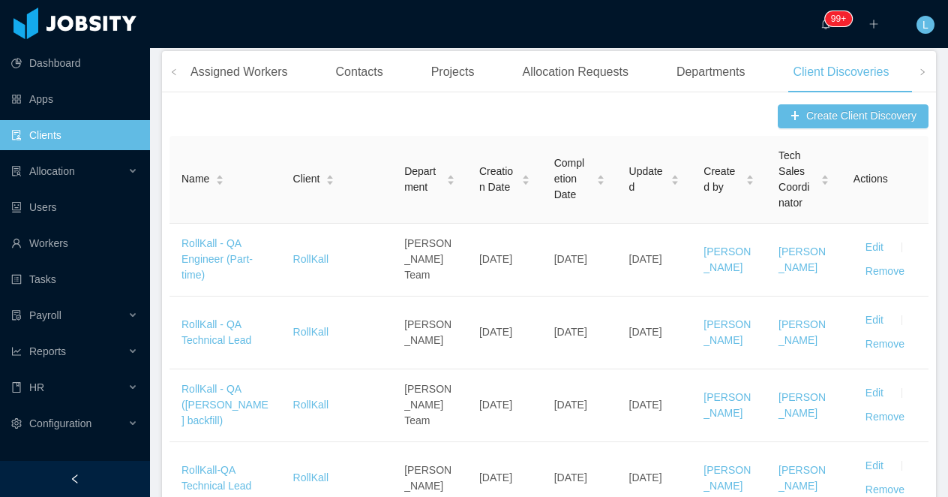
click at [208, 281] on link "RollKall - QA Engineer (Part-time)" at bounding box center [217, 259] width 71 height 44
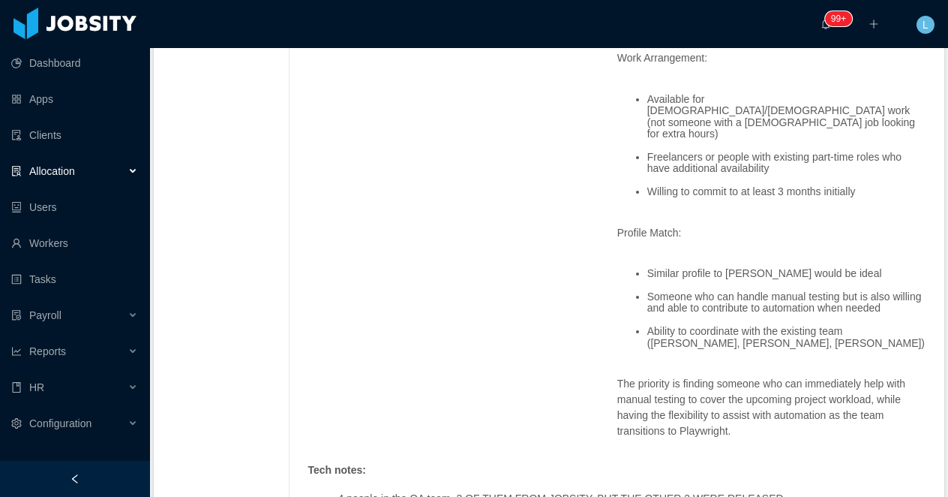
scroll to position [494, 0]
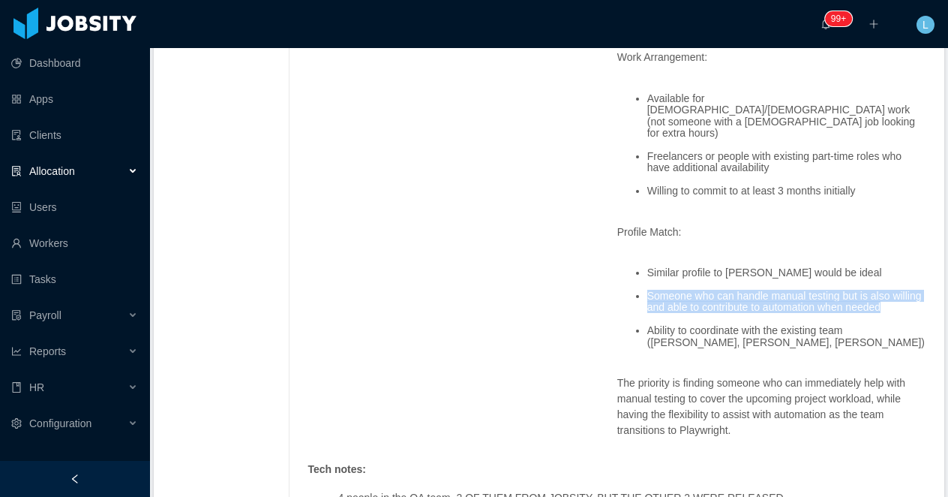
drag, startPoint x: 930, startPoint y: 289, endPoint x: 637, endPoint y: 276, distance: 292.9
click at [637, 276] on div "Initial Info Positions Interview Process Additional Info Documents Comments Req…" at bounding box center [549, 249] width 791 height 962
copy li "Someone who can handle manual testing but is also willing and able to contribut…"
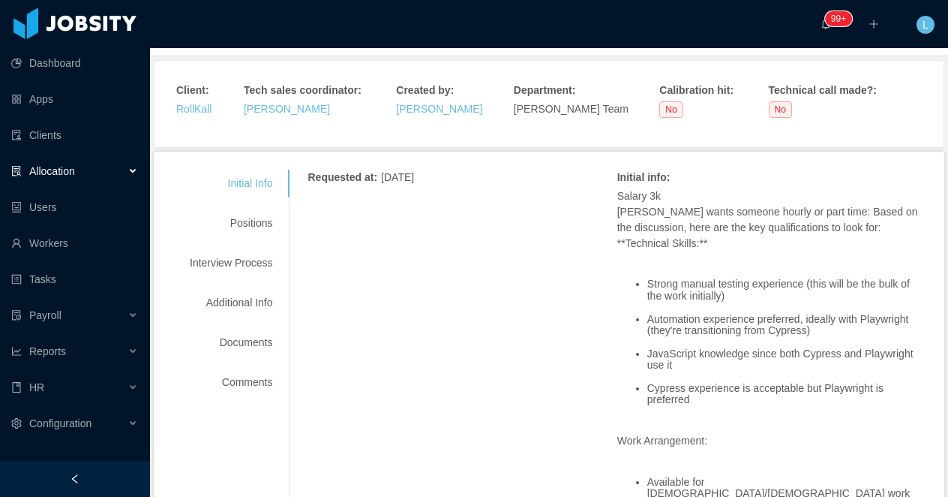
scroll to position [0, 0]
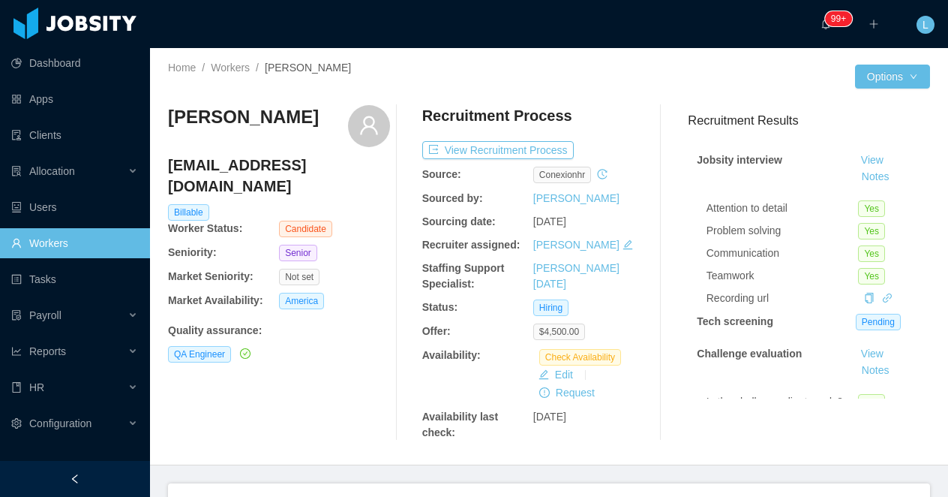
click at [255, 115] on h3 "[PERSON_NAME]" at bounding box center [243, 117] width 151 height 24
copy div "[PERSON_NAME]"
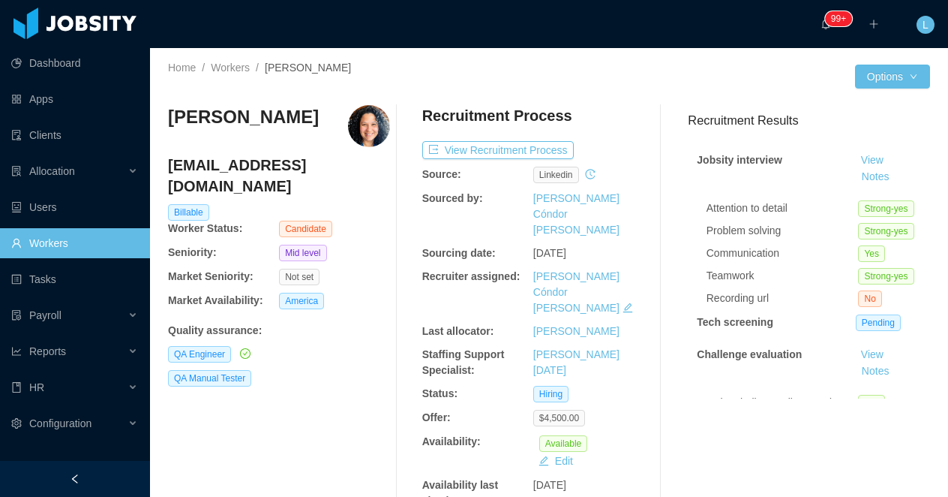
click at [255, 119] on h3 "[PERSON_NAME]" at bounding box center [243, 117] width 151 height 24
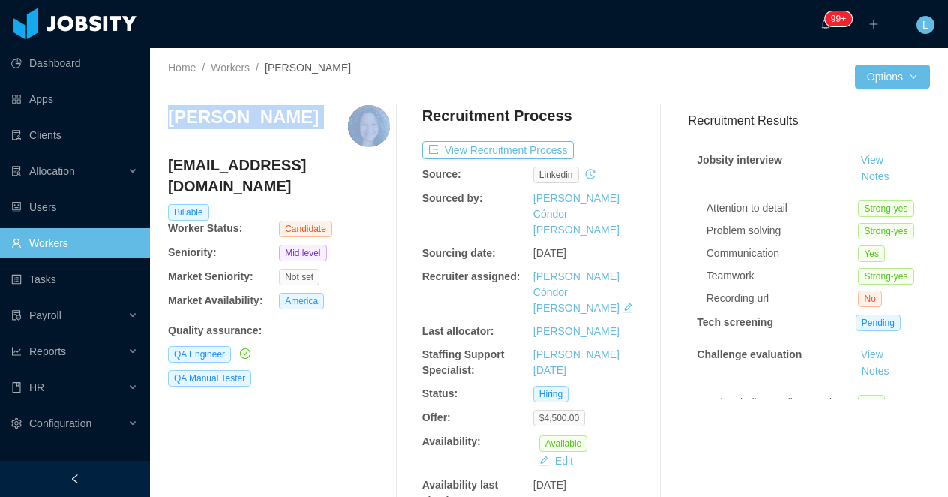
click at [255, 119] on h3 "[PERSON_NAME]" at bounding box center [243, 117] width 151 height 24
copy h3 "[PERSON_NAME]"
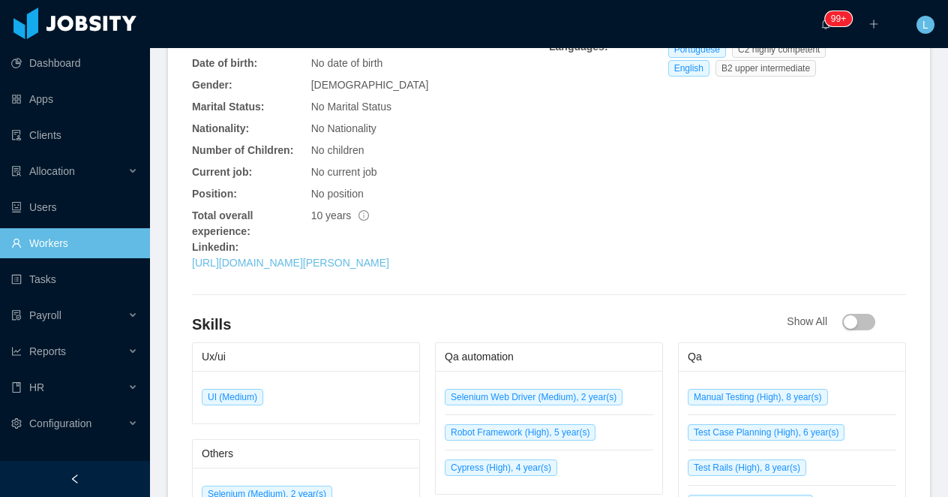
scroll to position [883, 0]
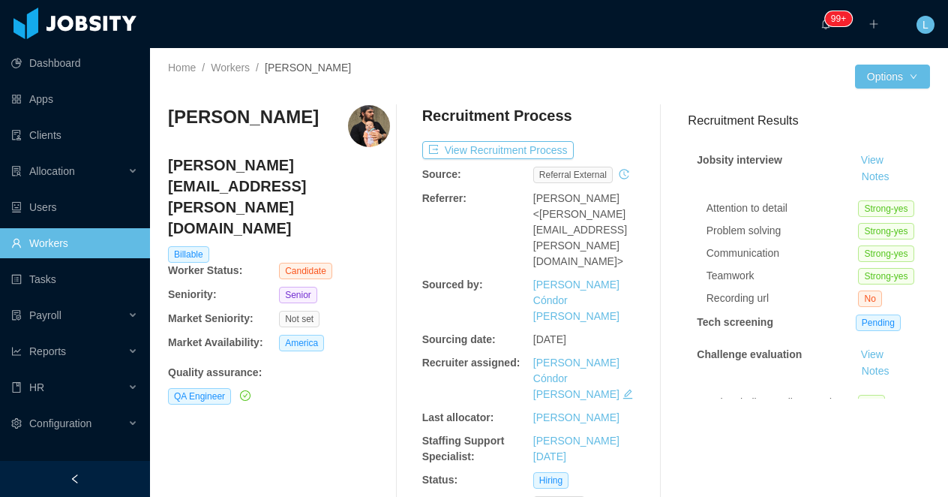
click at [253, 119] on h3 "Arthur Mendes" at bounding box center [243, 117] width 151 height 24
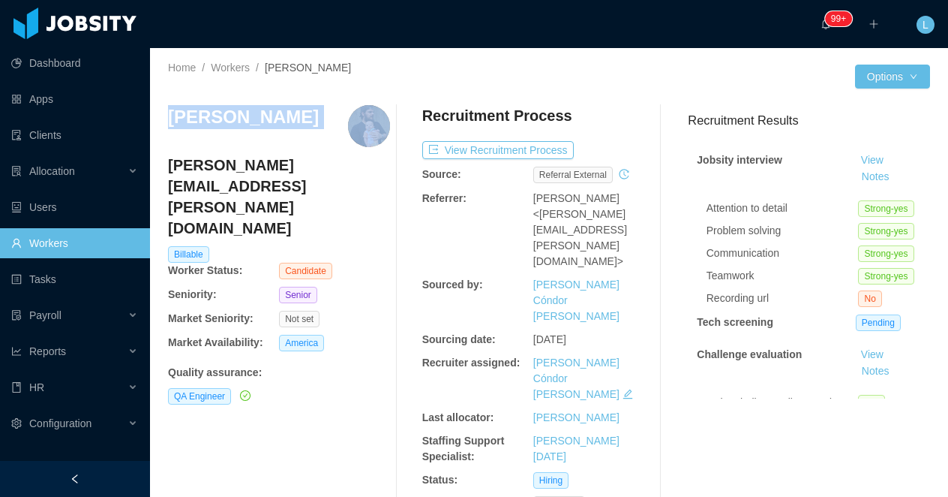
click at [253, 119] on h3 "Arthur Mendes" at bounding box center [243, 117] width 151 height 24
copy h3 "Arthur Mendes"
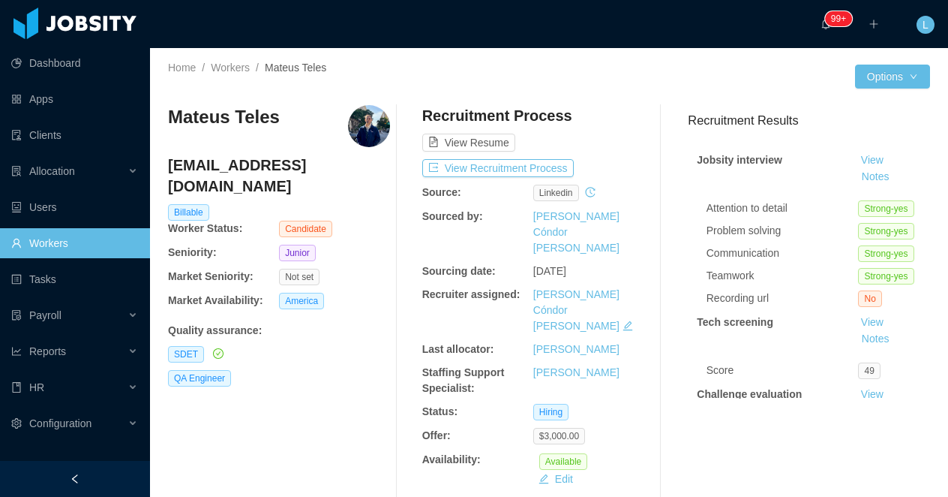
click at [243, 126] on h3 "Mateus Teles" at bounding box center [224, 117] width 112 height 24
copy h3 "Mateus Teles"
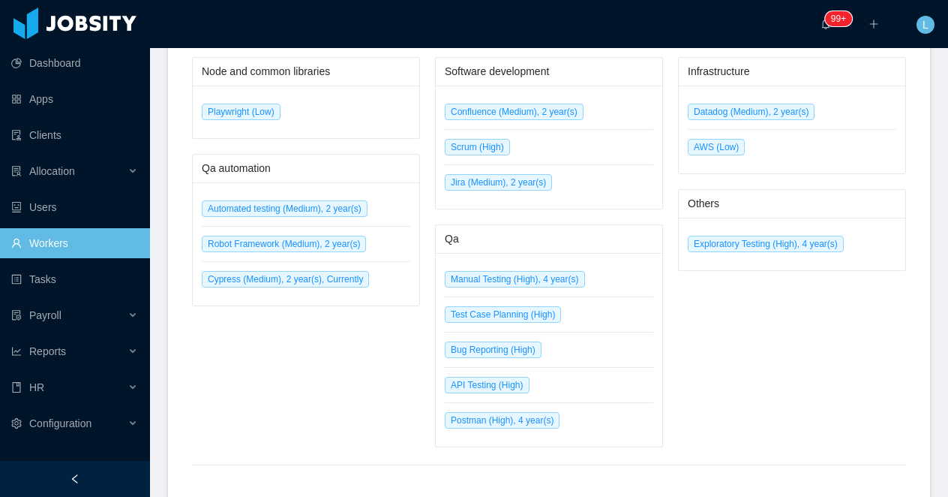
scroll to position [425, 0]
